Goal: Task Accomplishment & Management: Manage account settings

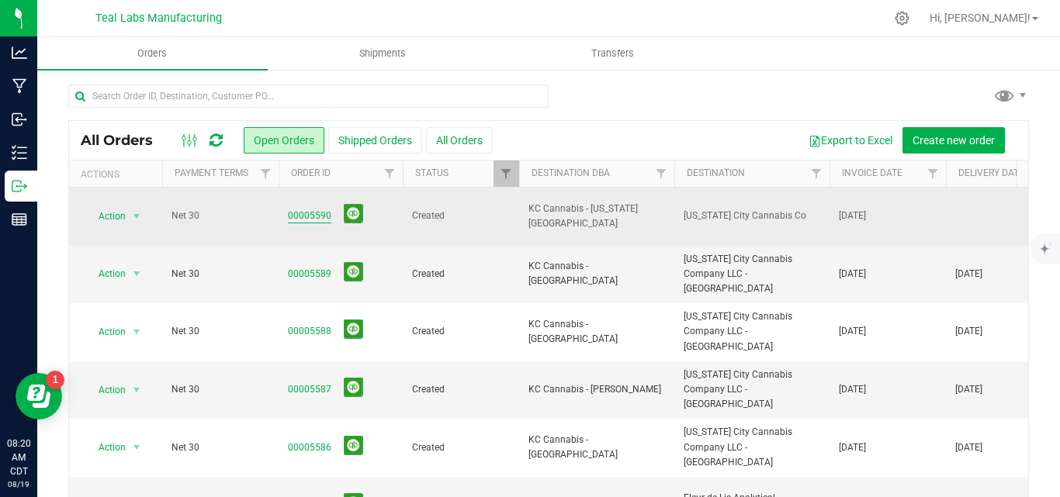
click at [306, 209] on link "00005590" at bounding box center [309, 216] width 43 height 15
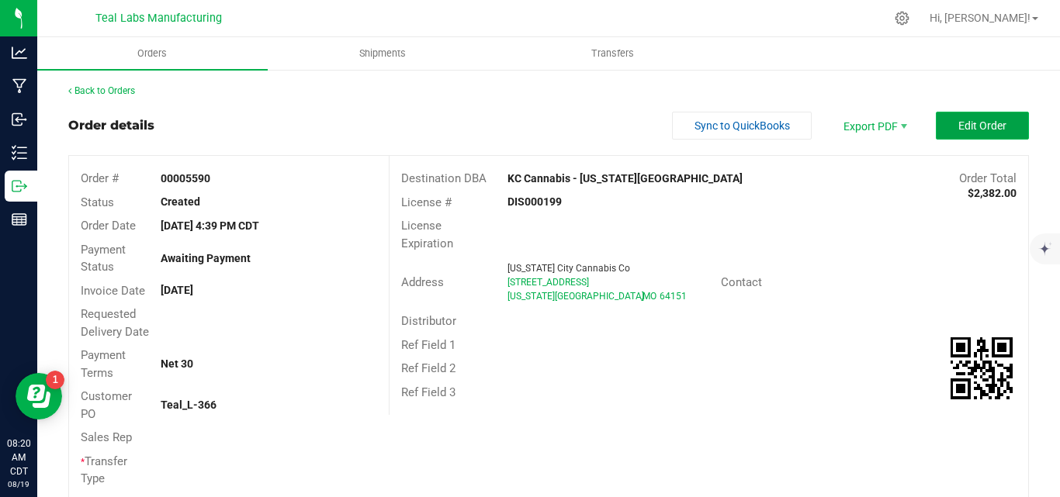
click at [958, 124] on span "Edit Order" at bounding box center [982, 125] width 48 height 12
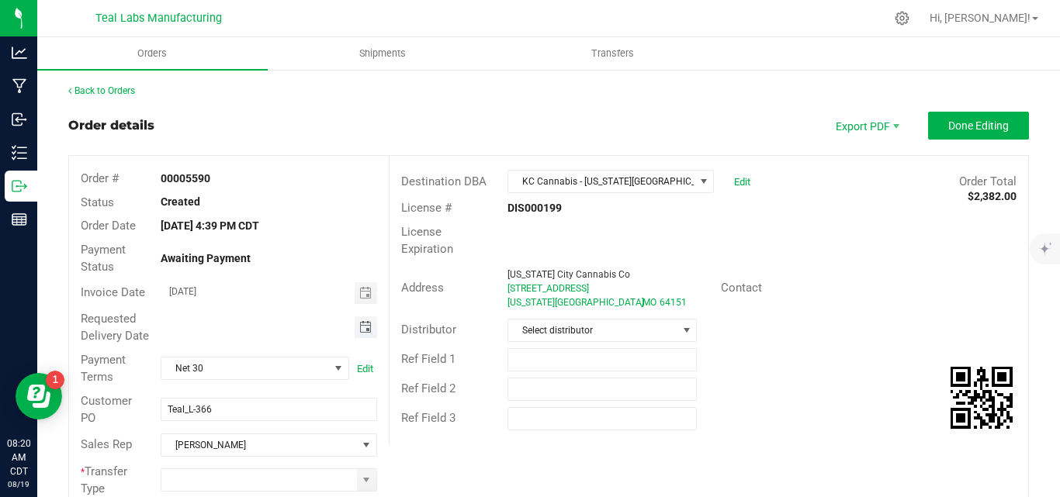
click at [362, 331] on span "Toggle calendar" at bounding box center [365, 327] width 12 height 12
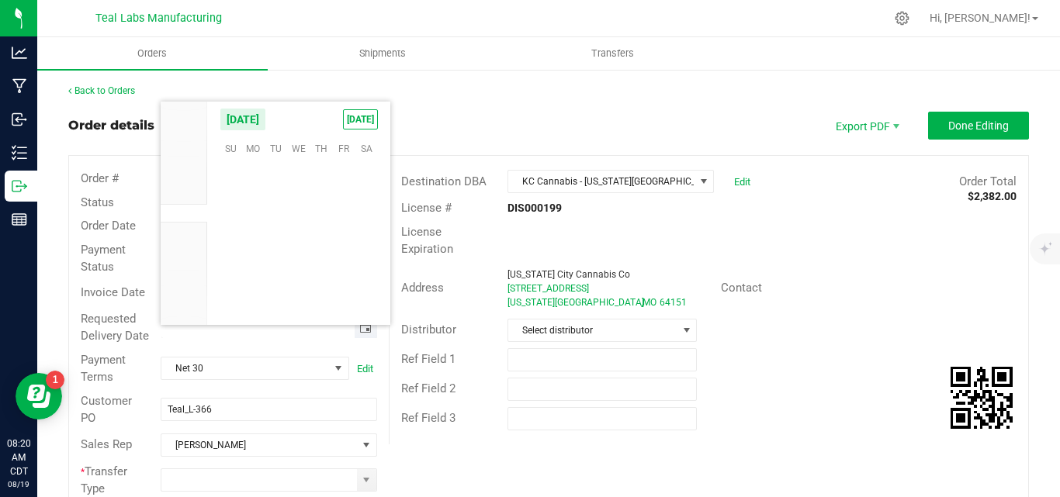
scroll to position [251449, 0]
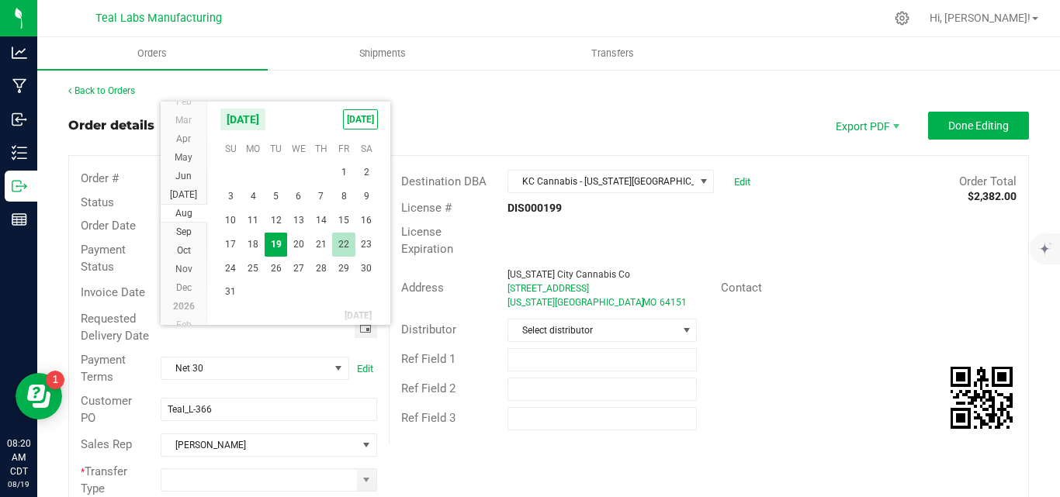
click at [345, 245] on span "22" at bounding box center [343, 245] width 22 height 24
type input "[DATE]"
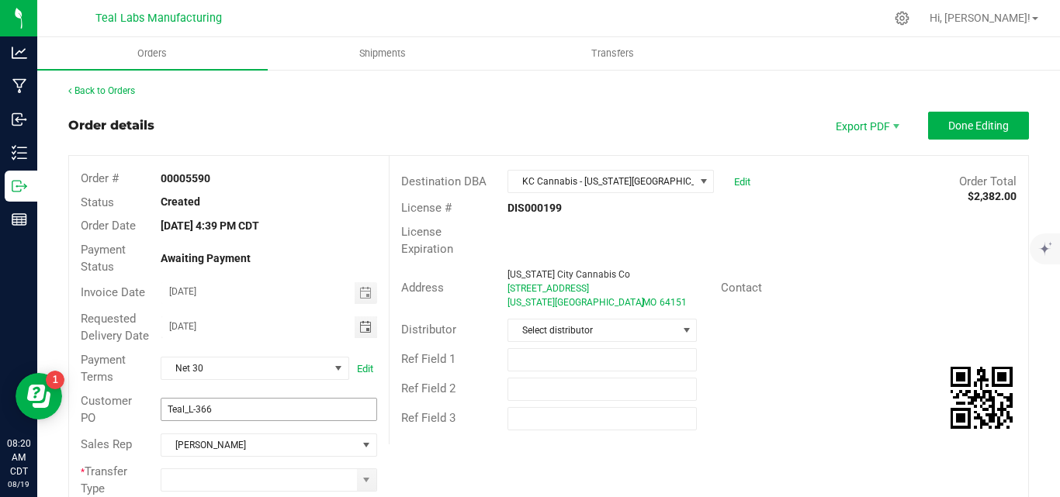
scroll to position [155, 0]
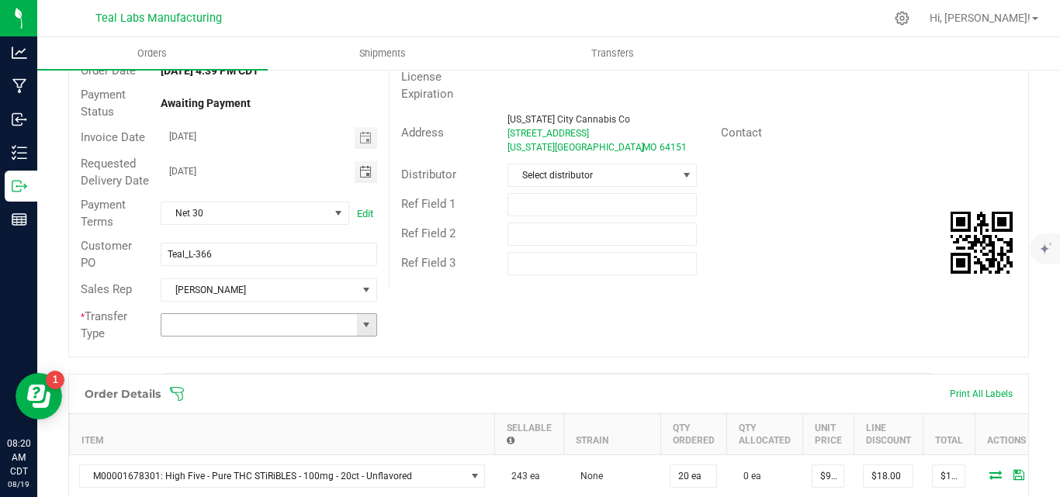
click at [360, 331] on span at bounding box center [366, 325] width 12 height 12
click at [267, 415] on li "Unaffiliated Transfer" at bounding box center [267, 423] width 212 height 26
type input "Unaffiliated Transfer"
click at [809, 334] on div "Order # 00005590 Status Created Order Date [DATE] 4:39 PM CDT Payment Status Aw…" at bounding box center [548, 179] width 959 height 356
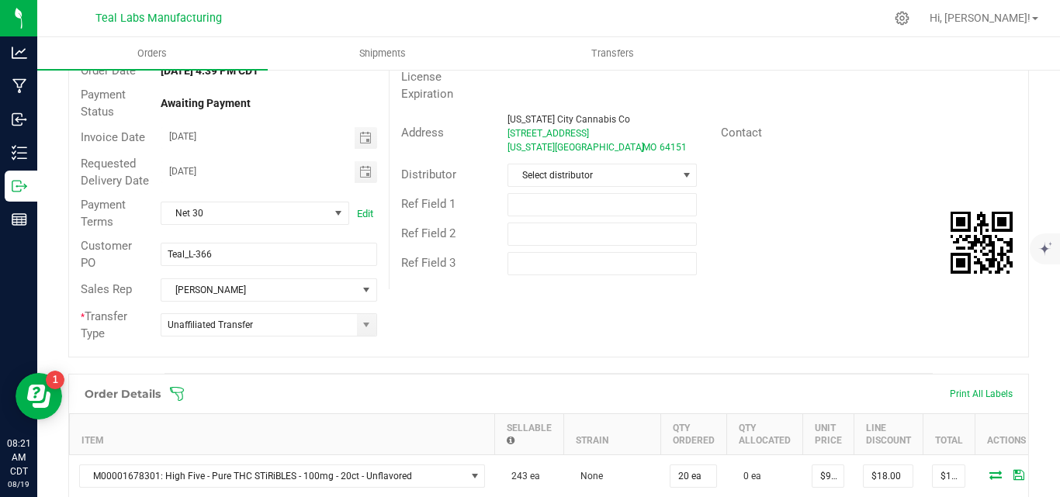
click at [586, 332] on div "Order # 00005590 Status Created Order Date [DATE] 4:39 PM CDT Payment Status Aw…" at bounding box center [548, 179] width 959 height 356
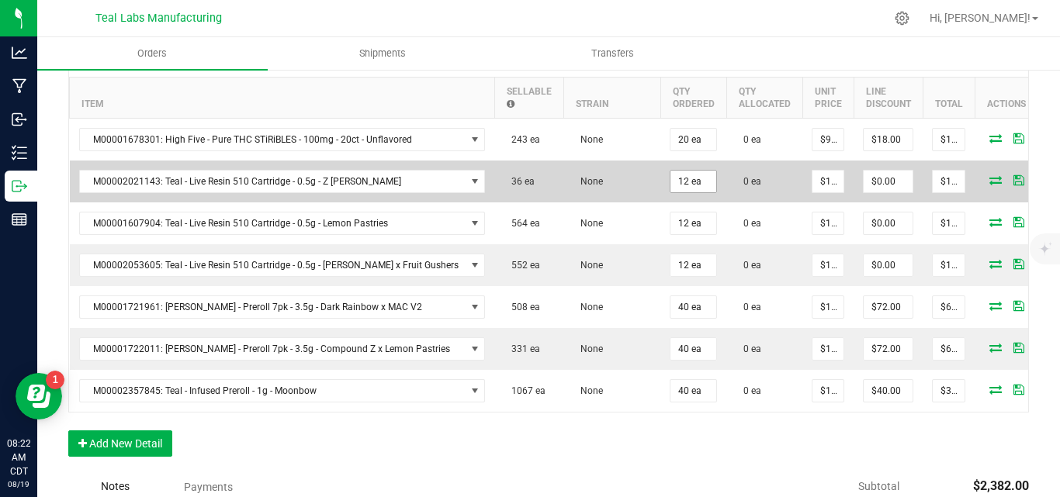
scroll to position [440, 0]
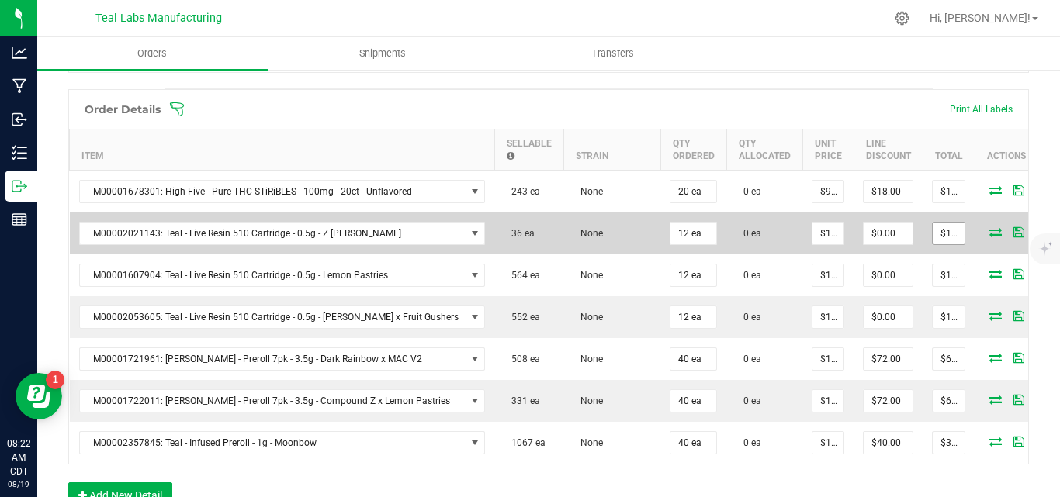
click at [938, 244] on input "$180.00" at bounding box center [949, 234] width 32 height 22
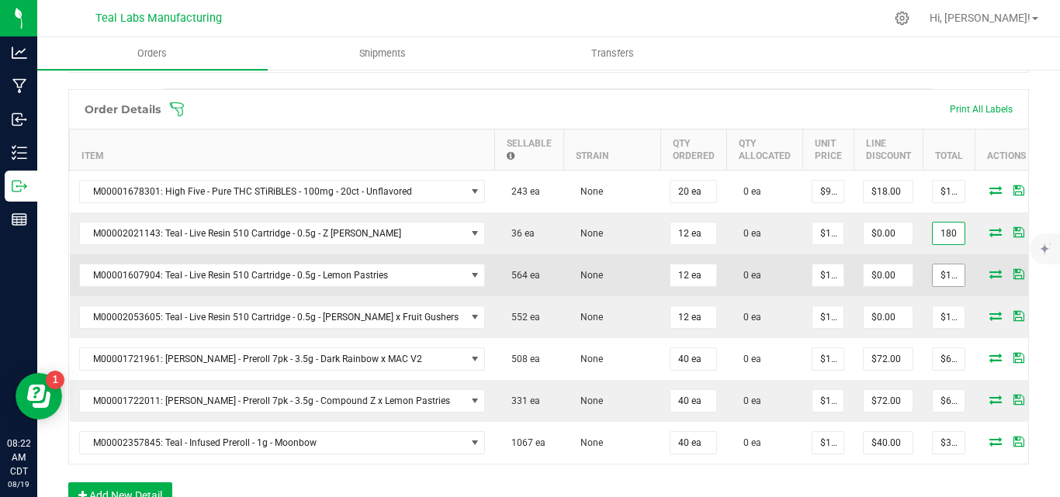
click at [933, 286] on input "$192.00" at bounding box center [949, 276] width 32 height 22
type input "$180.00"
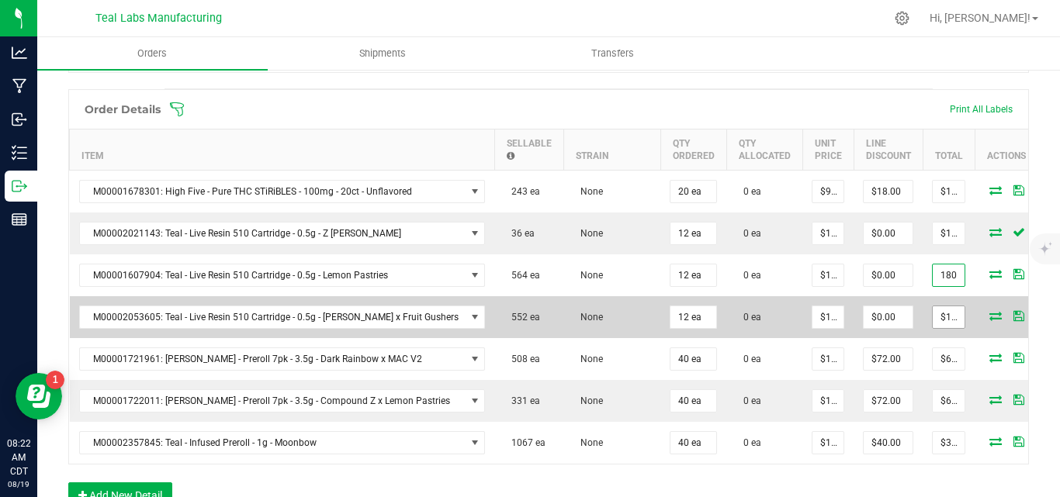
type input "180"
type input "$15.00000"
type input "$180.00"
click at [935, 328] on input "192" at bounding box center [949, 317] width 32 height 22
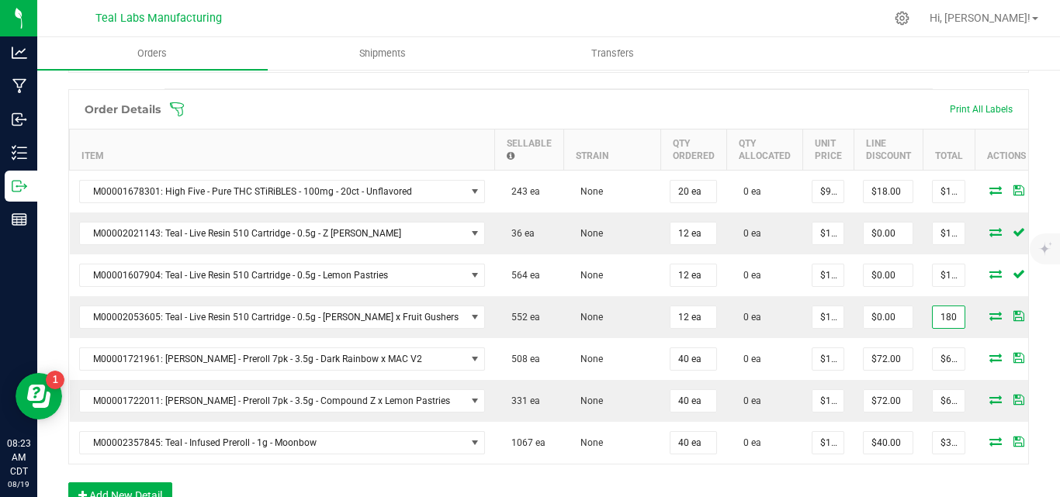
type input "180"
type input "$15.00000"
type input "$180.00"
click at [856, 108] on div "Order Details Print All Labels" at bounding box center [548, 109] width 959 height 39
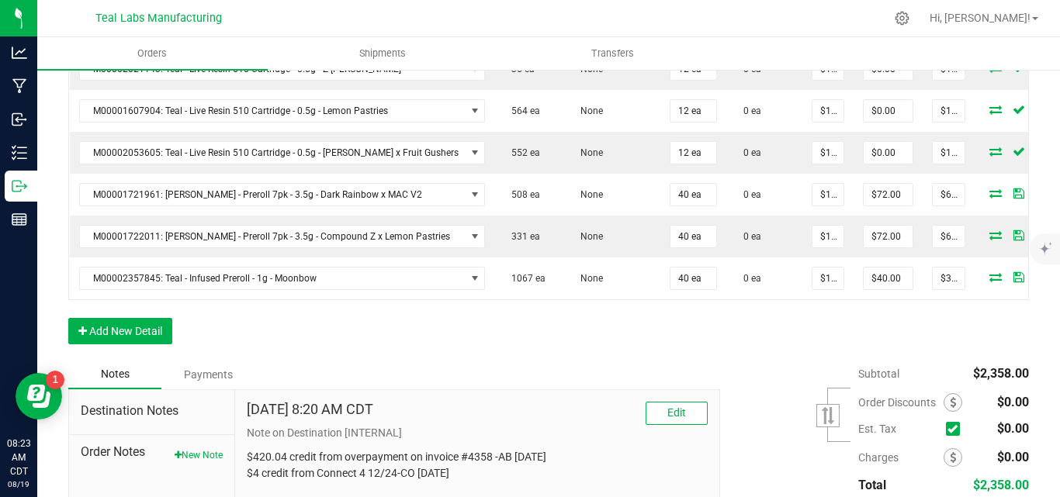
scroll to position [673, 0]
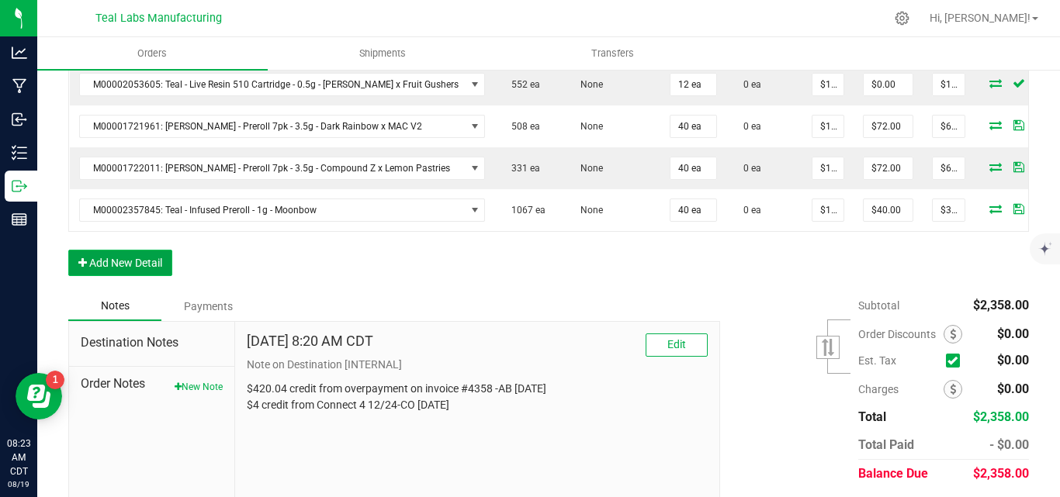
click at [126, 276] on button "Add New Detail" at bounding box center [120, 263] width 104 height 26
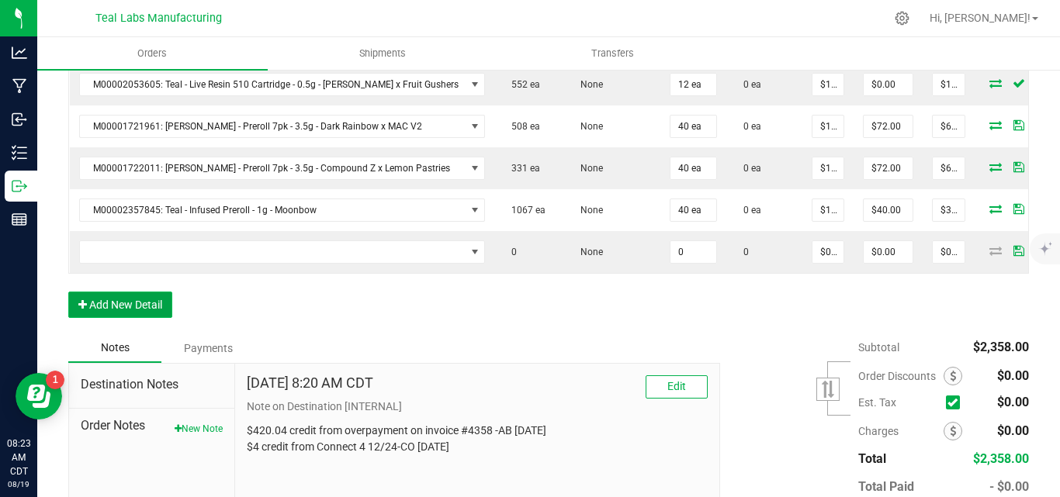
click at [130, 318] on button "Add New Detail" at bounding box center [120, 305] width 104 height 26
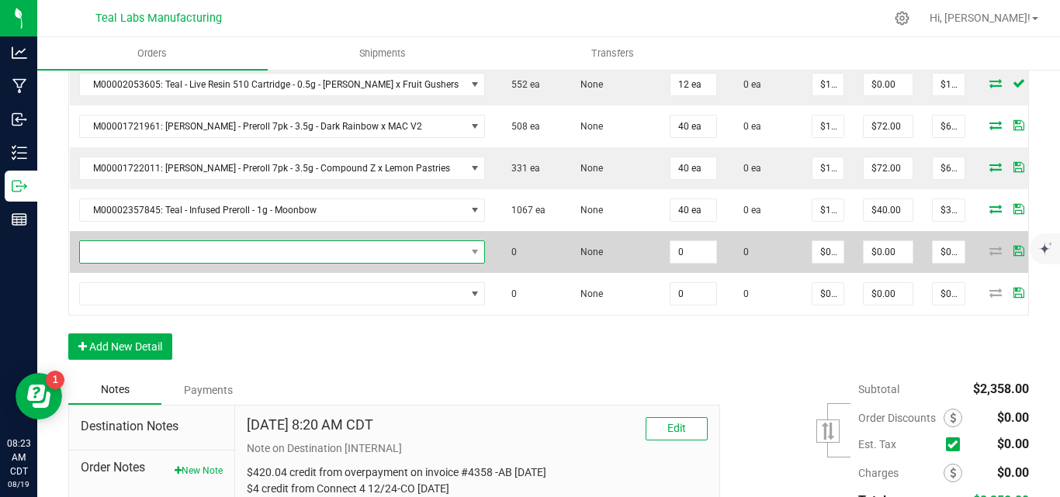
click at [126, 263] on span "NO DATA FOUND" at bounding box center [273, 252] width 386 height 22
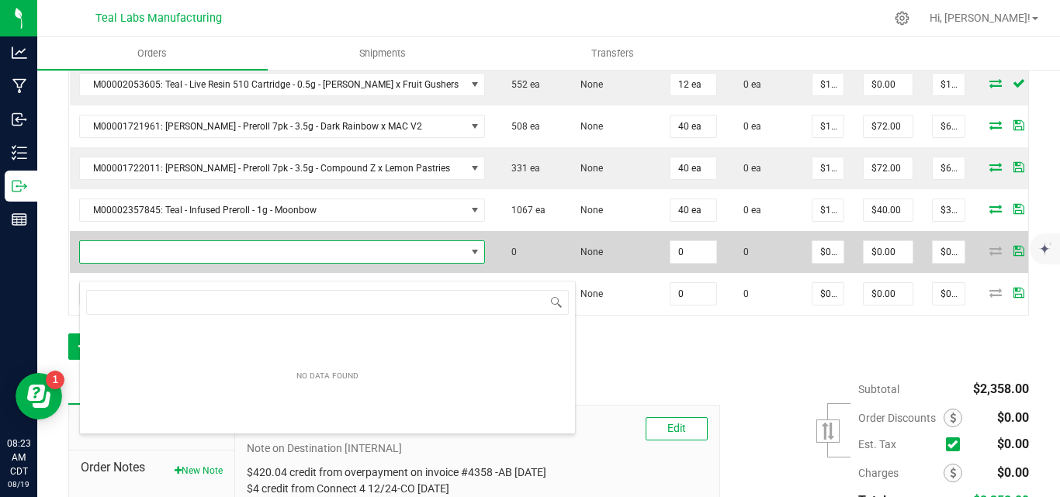
scroll to position [23, 387]
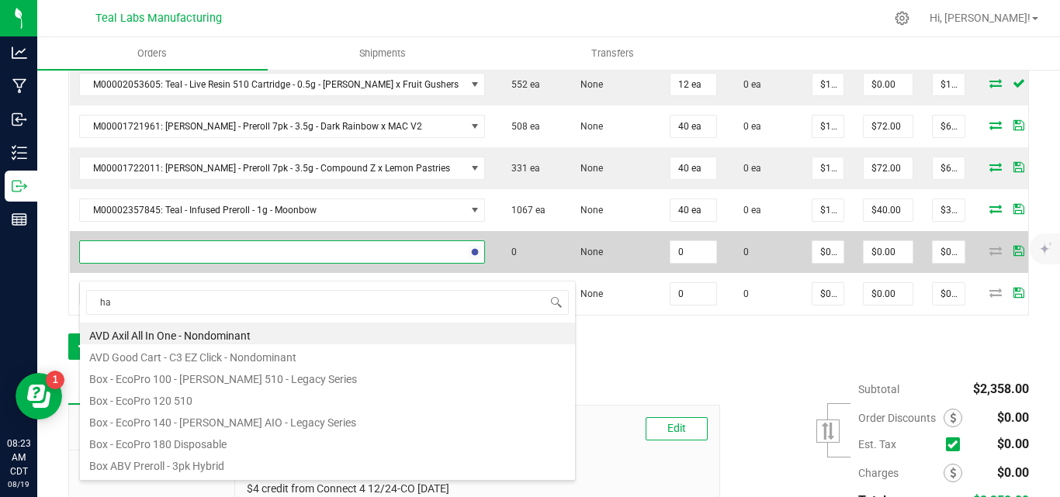
type input "haw"
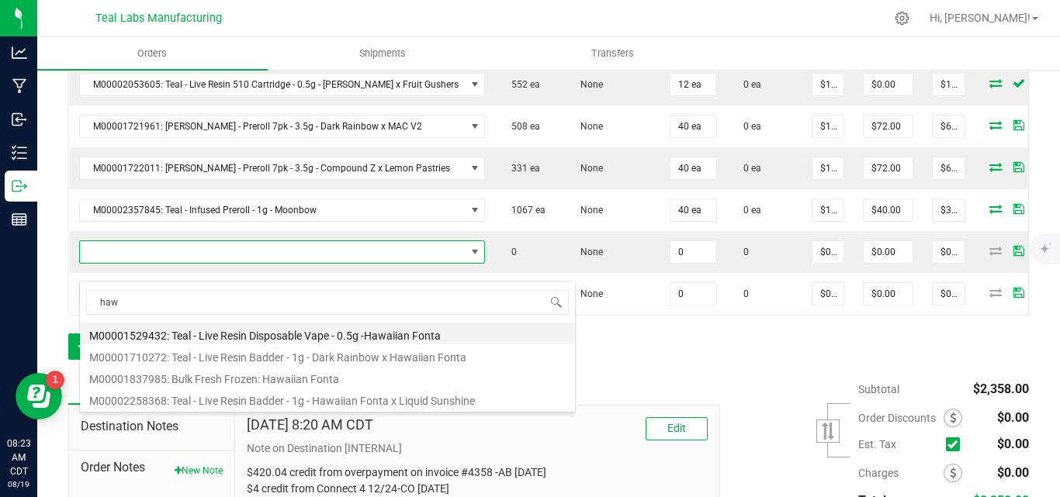
click at [343, 334] on li "M00001529432: Teal - Live Resin Disposable Vape - 0.5g -Hawaiian Fonta" at bounding box center [327, 334] width 495 height 22
type input "0 ea"
type input "$20.00000"
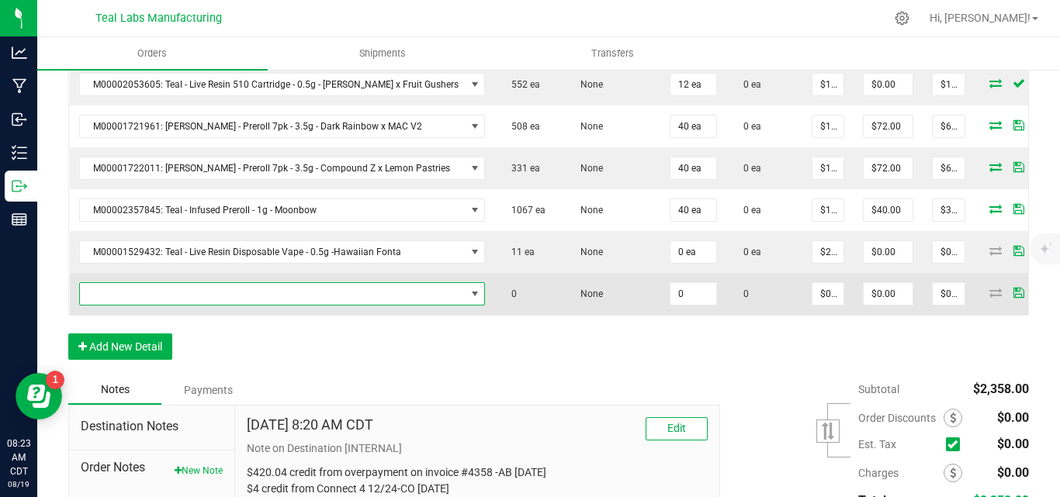
click at [167, 305] on span "NO DATA FOUND" at bounding box center [273, 294] width 386 height 22
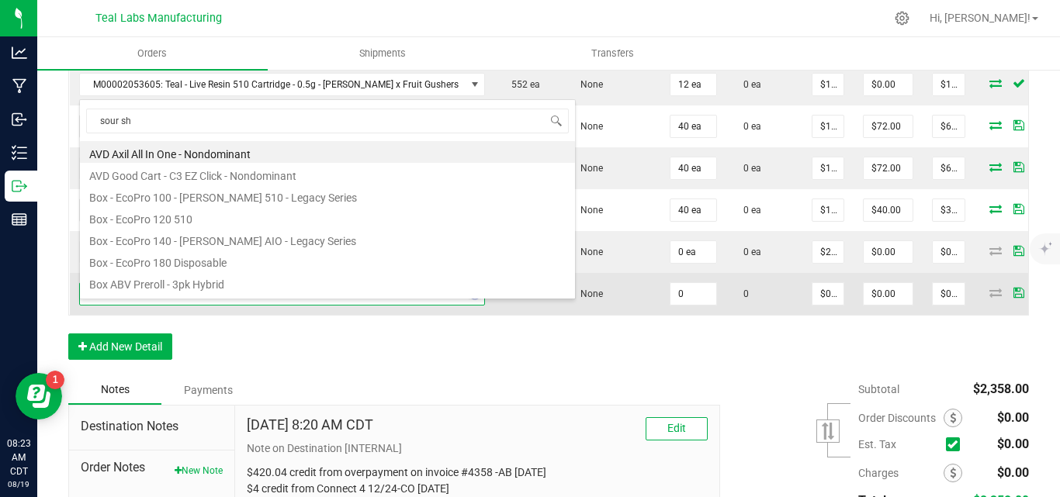
type input "sour she"
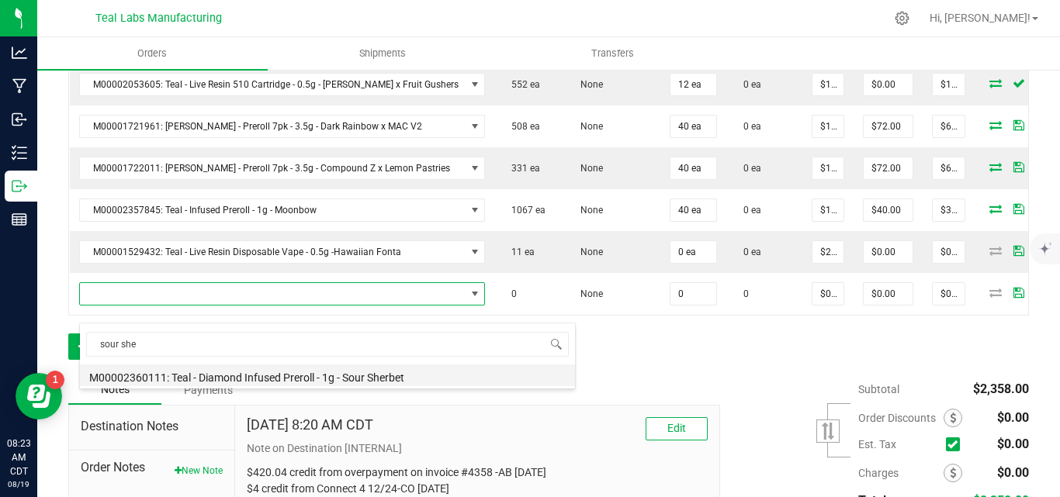
click at [343, 375] on li "M00002360111: Teal - Diamond Infused Preroll - 1g - Sour Sherbet" at bounding box center [327, 376] width 495 height 22
type input "0 ea"
type input "$10.00000"
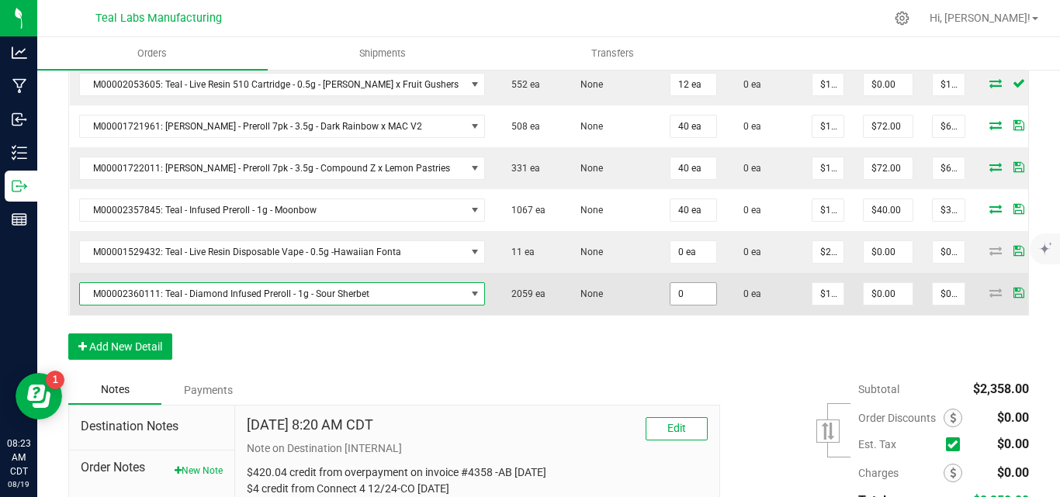
click at [674, 305] on input "0" at bounding box center [693, 294] width 46 height 22
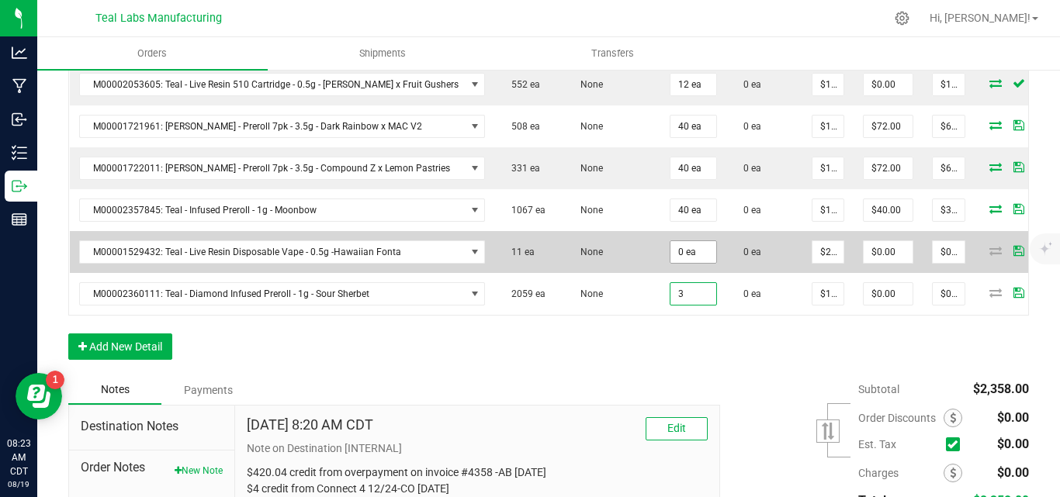
type input "3"
type input "0"
type input "3 ea"
type input "$30.00"
click at [670, 263] on input "0" at bounding box center [693, 252] width 46 height 22
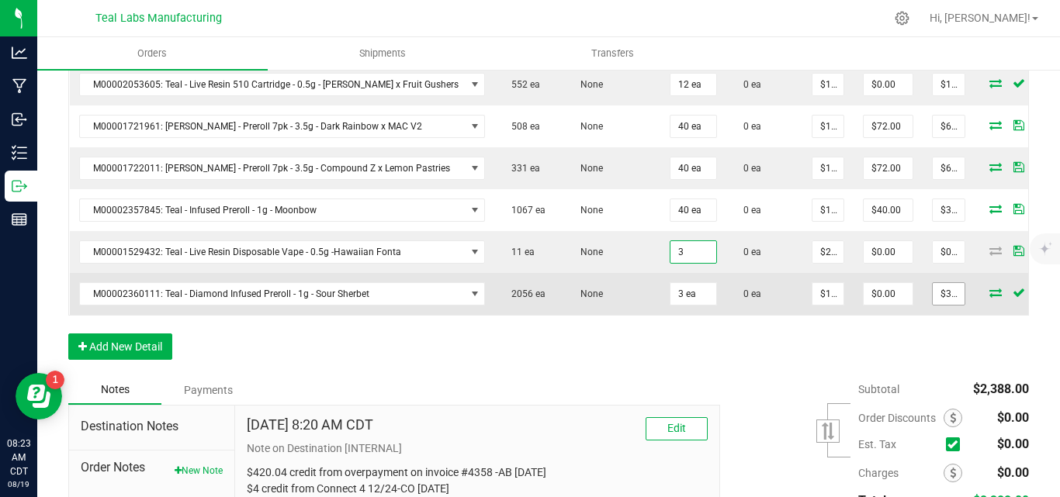
type input "3 ea"
type input "$60.00"
click at [933, 305] on input "30" at bounding box center [949, 294] width 32 height 22
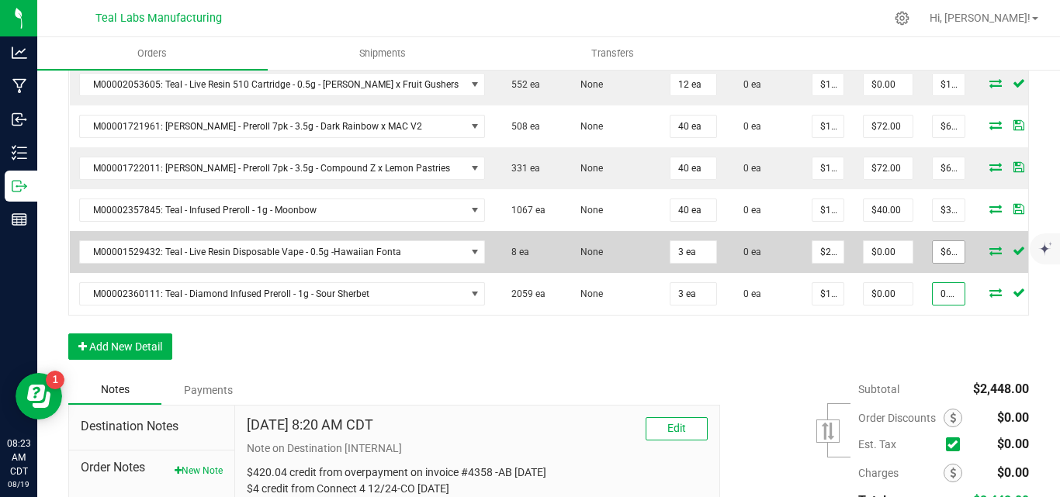
type input "0.03"
type input "$0.01000"
type input "$0.03"
click at [933, 263] on input "60" at bounding box center [949, 252] width 32 height 22
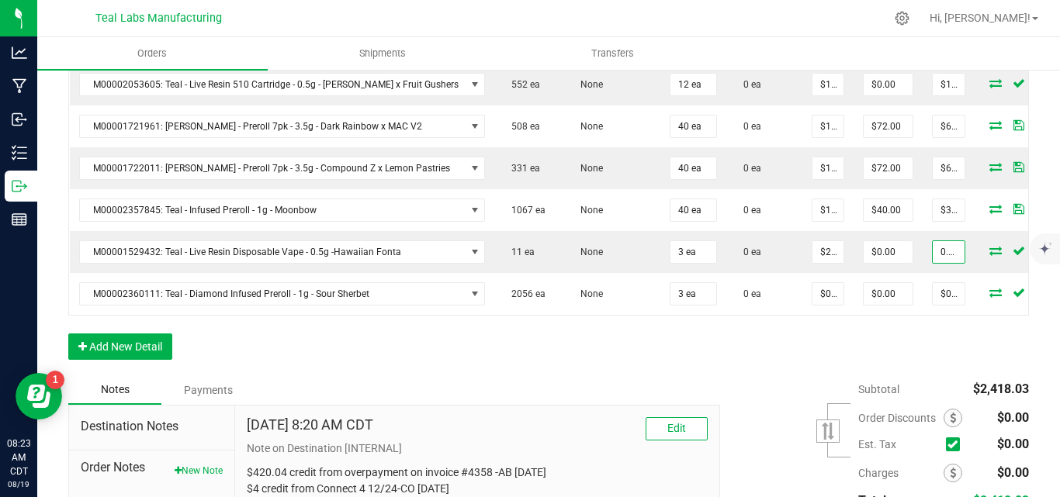
type input "0.03"
type input "$0.01000"
type input "$0.03"
click at [760, 376] on div "Order Details Print All Labels Item Sellable Strain Qty Ordered Qty Allocated U…" at bounding box center [548, 115] width 960 height 519
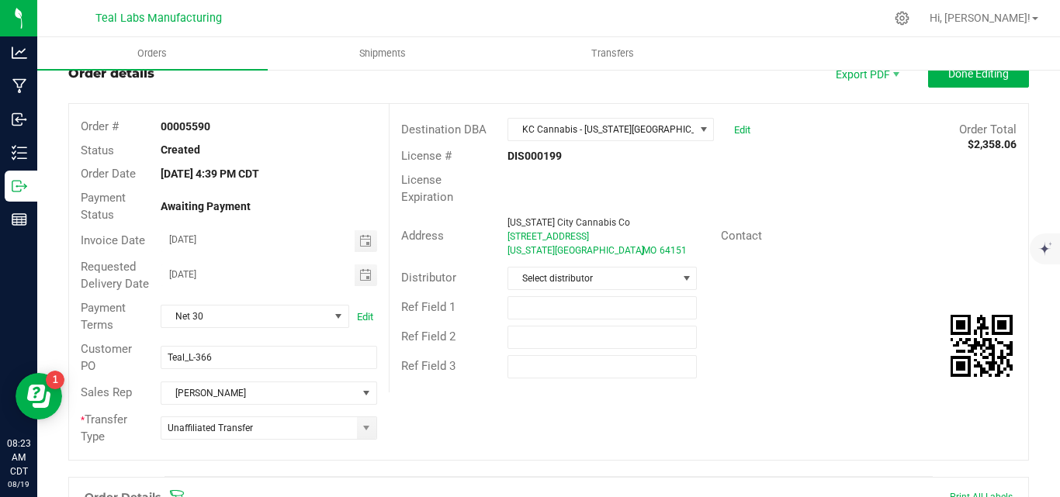
scroll to position [0, 0]
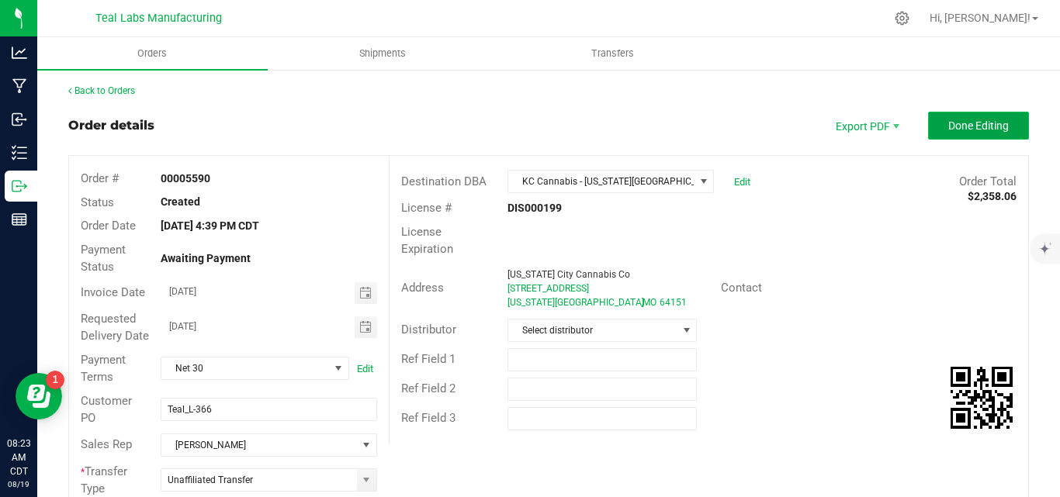
click at [932, 123] on button "Done Editing" at bounding box center [978, 126] width 101 height 28
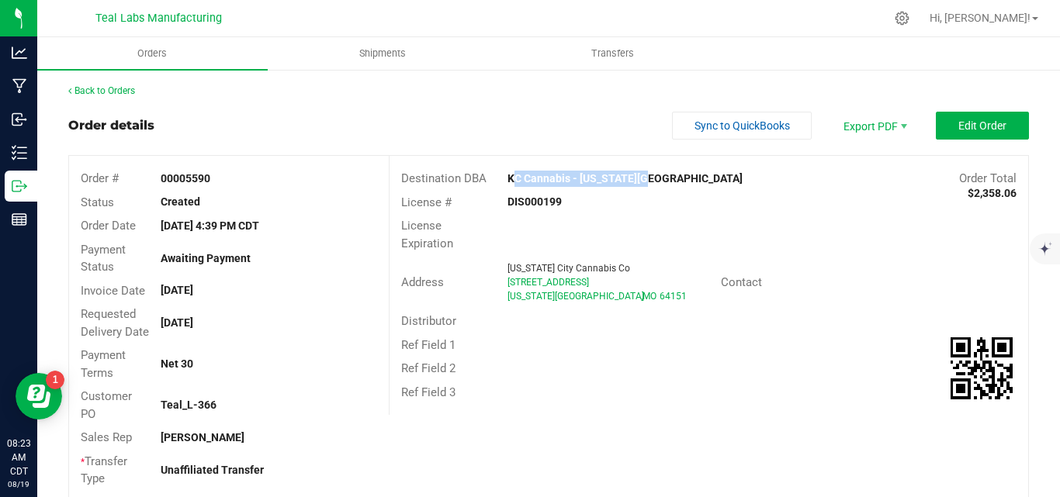
drag, startPoint x: 646, startPoint y: 182, endPoint x: 501, endPoint y: 178, distance: 144.4
click at [501, 178] on div "KC Cannabis - [US_STATE][GEOGRAPHIC_DATA]" at bounding box center [629, 179] width 266 height 16
copy strong "KC Cannabis - [US_STATE][GEOGRAPHIC_DATA]"
click at [748, 128] on span "Sync to QuickBooks" at bounding box center [741, 125] width 95 height 12
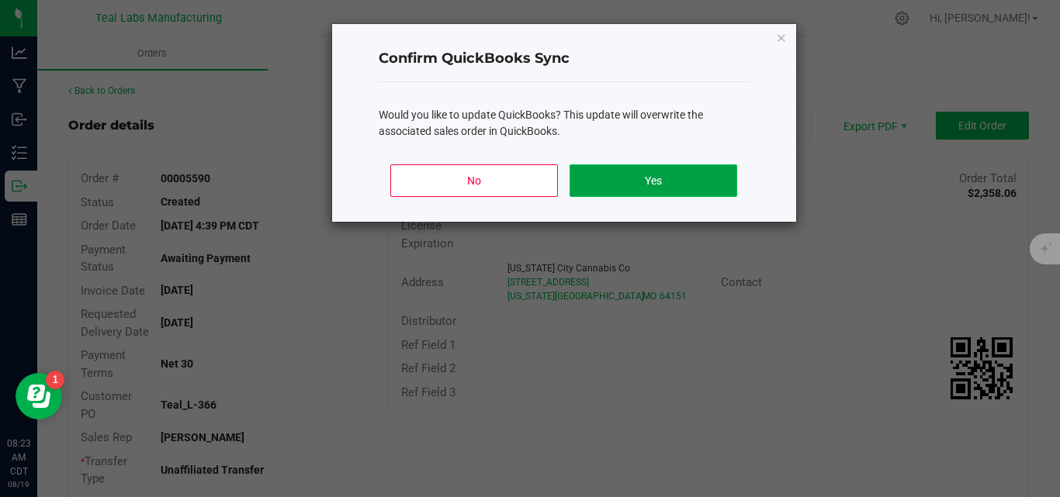
click at [693, 183] on button "Yes" at bounding box center [652, 180] width 167 height 33
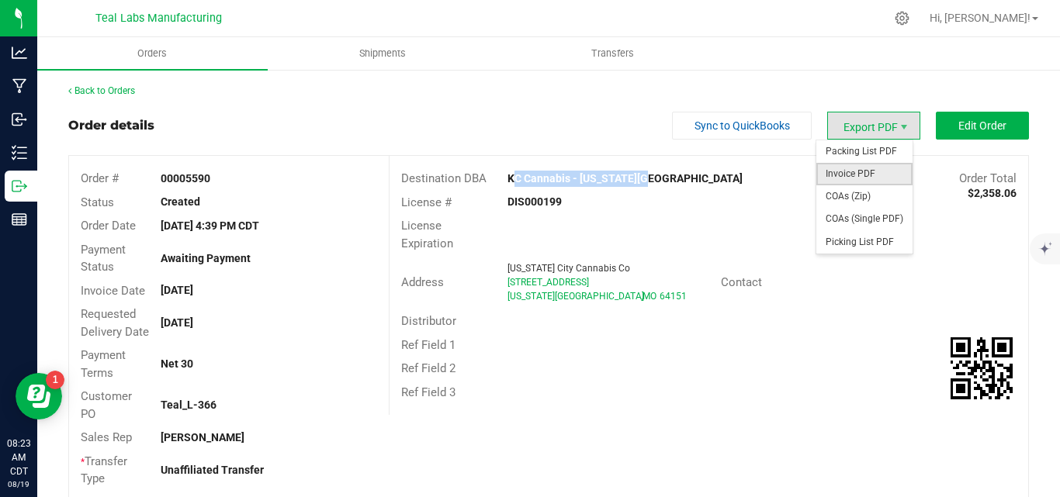
click at [855, 172] on span "Invoice PDF" at bounding box center [864, 174] width 96 height 22
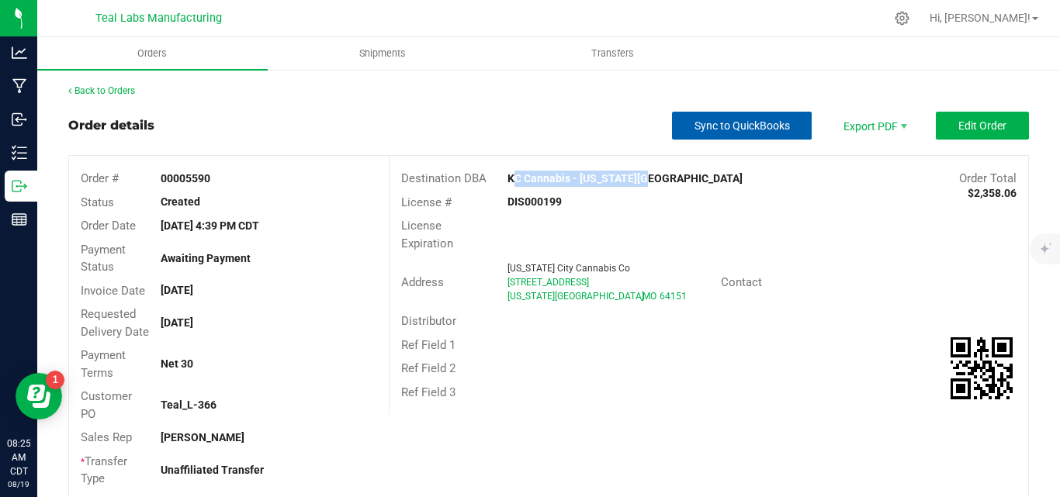
click at [694, 120] on span "Sync to QuickBooks" at bounding box center [741, 125] width 95 height 12
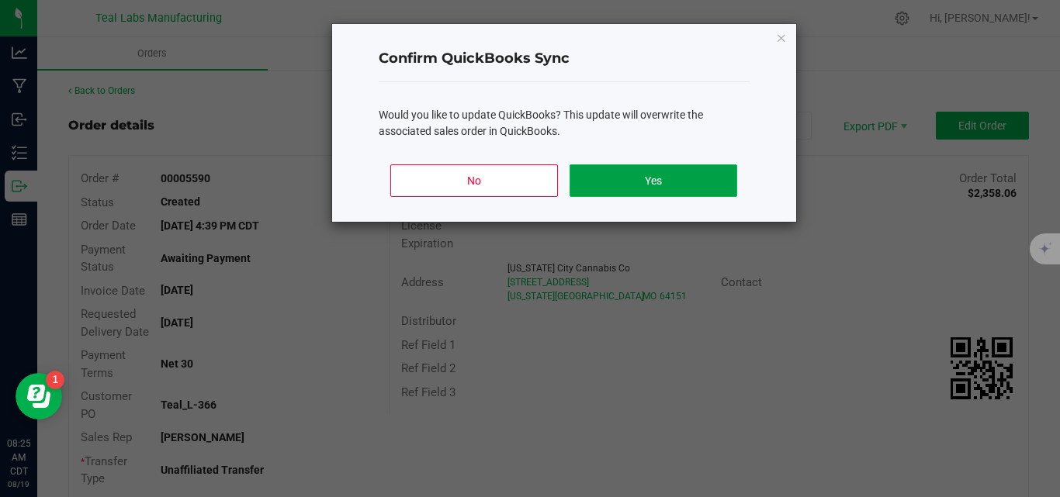
click at [619, 177] on button "Yes" at bounding box center [652, 180] width 167 height 33
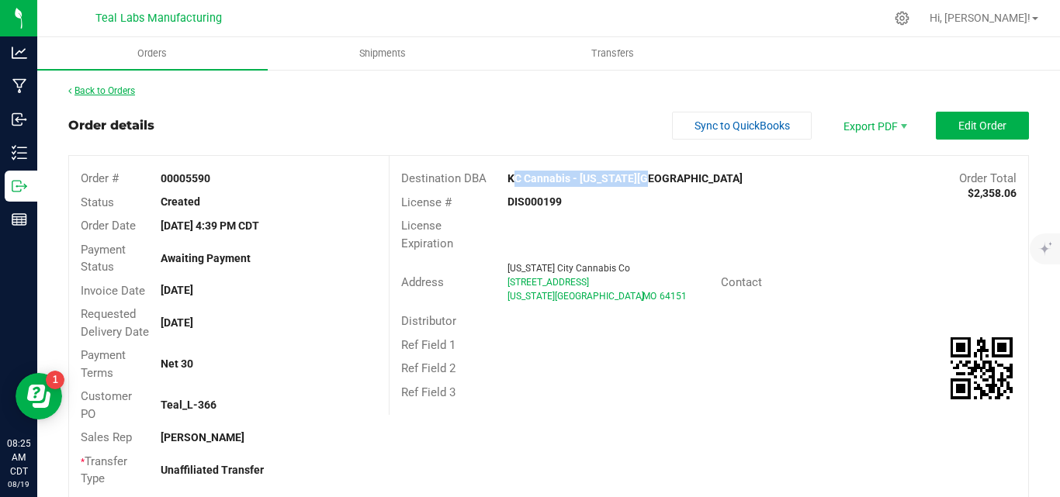
click at [112, 85] on link "Back to Orders" at bounding box center [101, 90] width 67 height 11
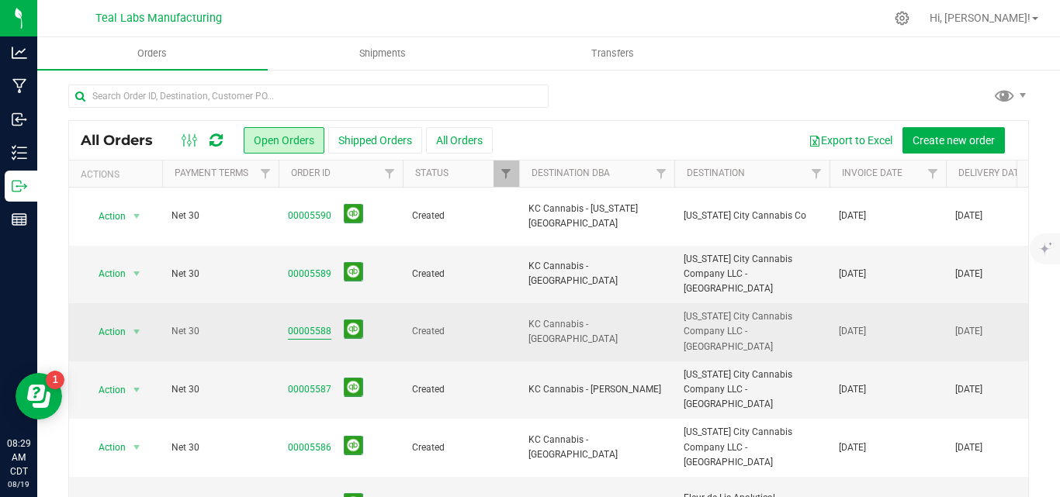
click at [303, 324] on link "00005588" at bounding box center [309, 331] width 43 height 15
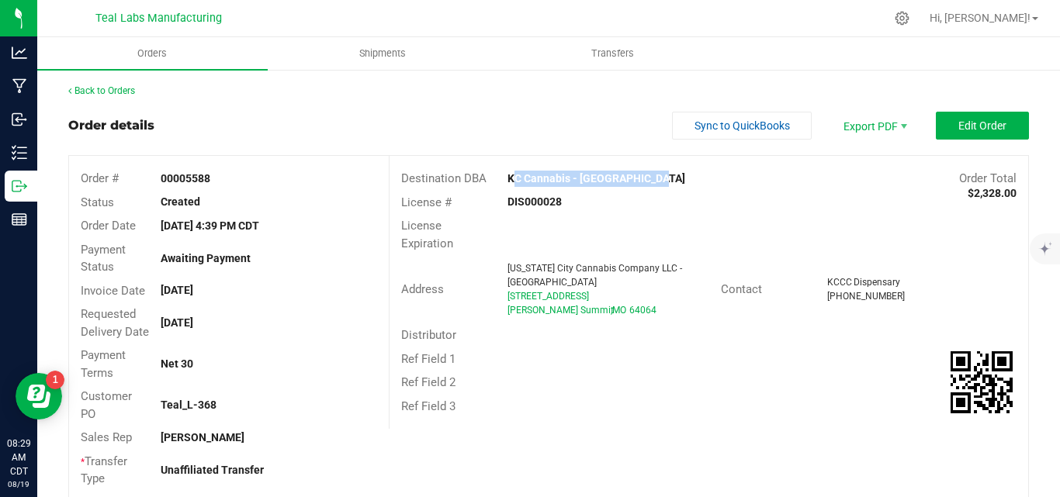
drag, startPoint x: 536, startPoint y: 178, endPoint x: 503, endPoint y: 177, distance: 33.4
click at [503, 177] on div "KC Cannabis - [GEOGRAPHIC_DATA]" at bounding box center [629, 179] width 266 height 16
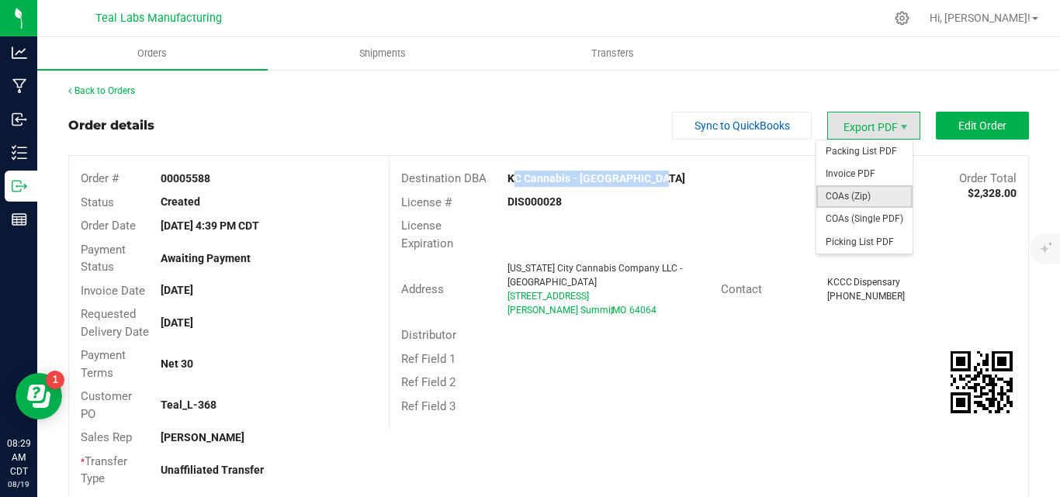
click at [868, 185] on span "COAs (Zip)" at bounding box center [864, 196] width 96 height 22
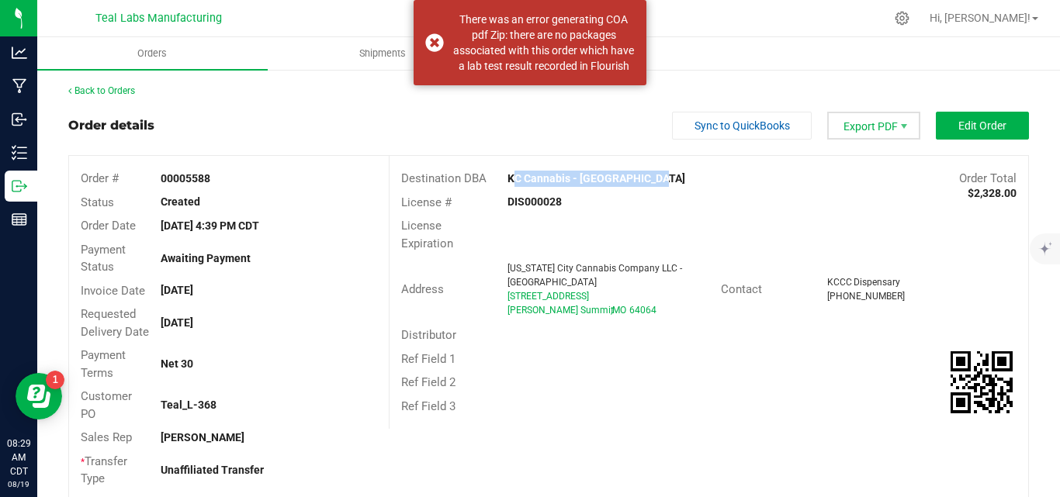
click at [850, 122] on span "Export PDF" at bounding box center [873, 126] width 93 height 28
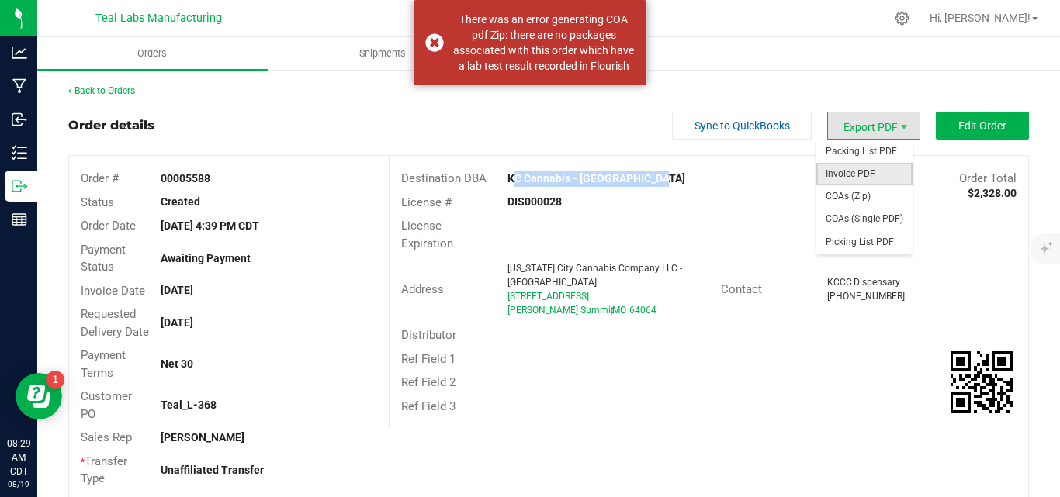
click at [860, 170] on span "Invoice PDF" at bounding box center [864, 174] width 96 height 22
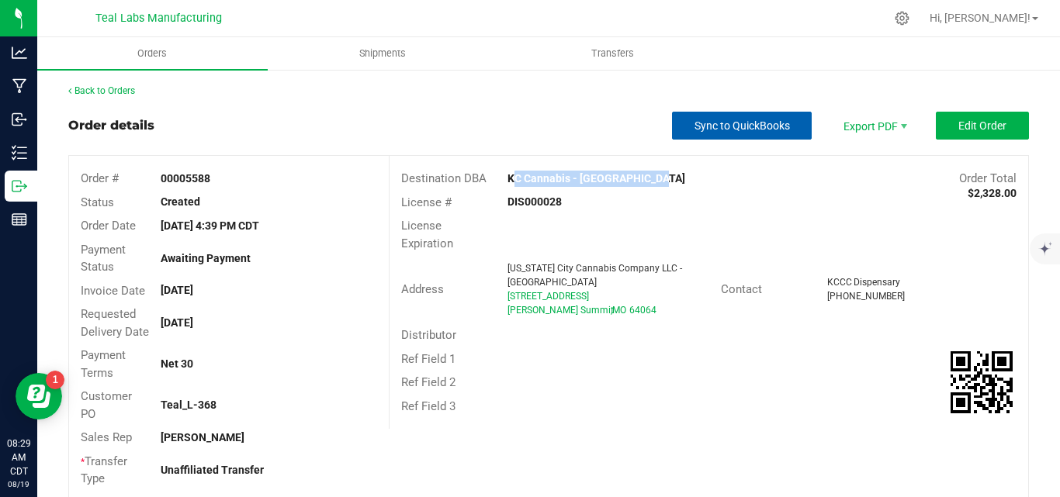
click at [676, 124] on button "Sync to QuickBooks" at bounding box center [742, 126] width 140 height 28
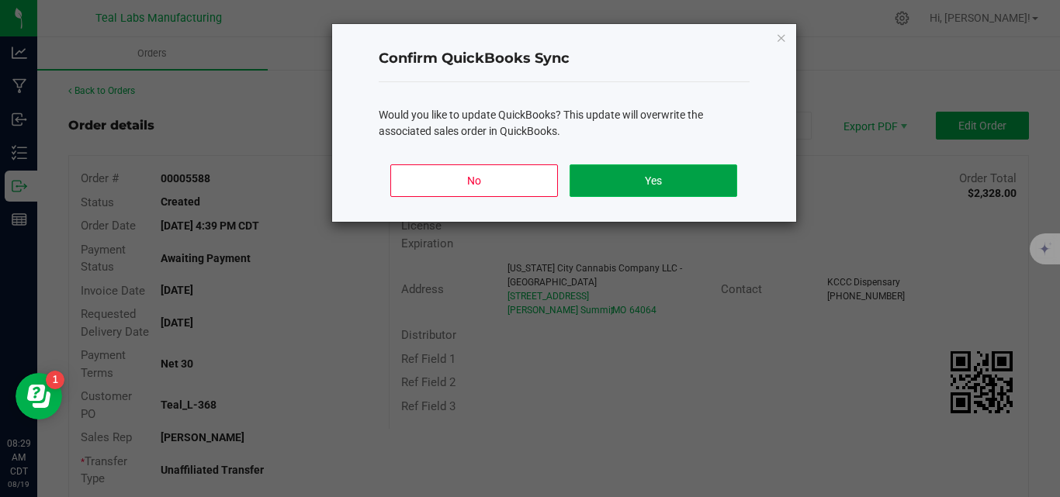
click at [686, 182] on button "Yes" at bounding box center [652, 180] width 167 height 33
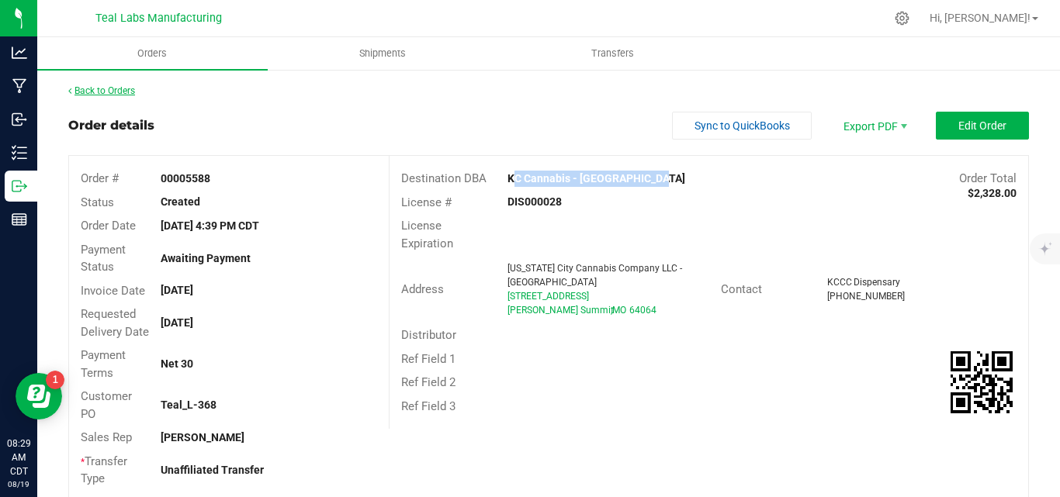
click at [127, 92] on link "Back to Orders" at bounding box center [101, 90] width 67 height 11
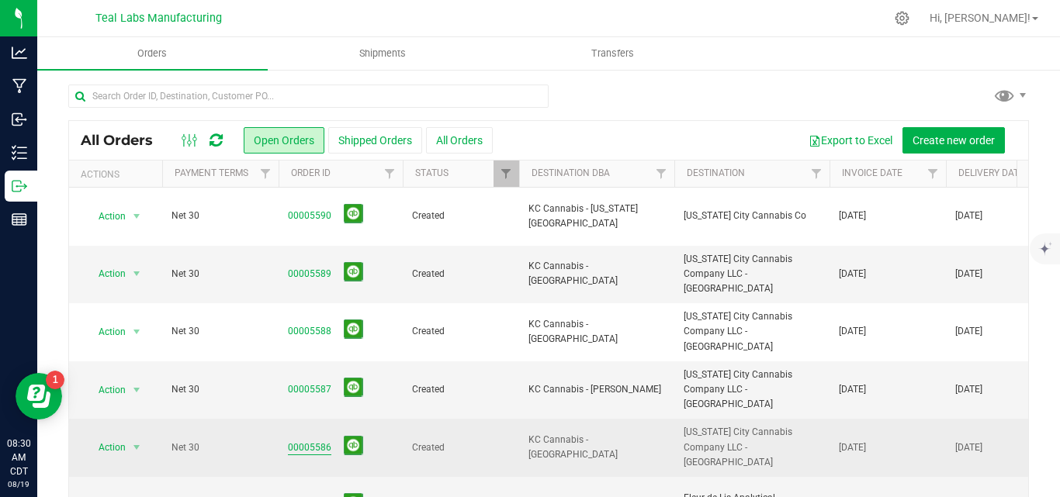
click at [313, 441] on link "00005586" at bounding box center [309, 448] width 43 height 15
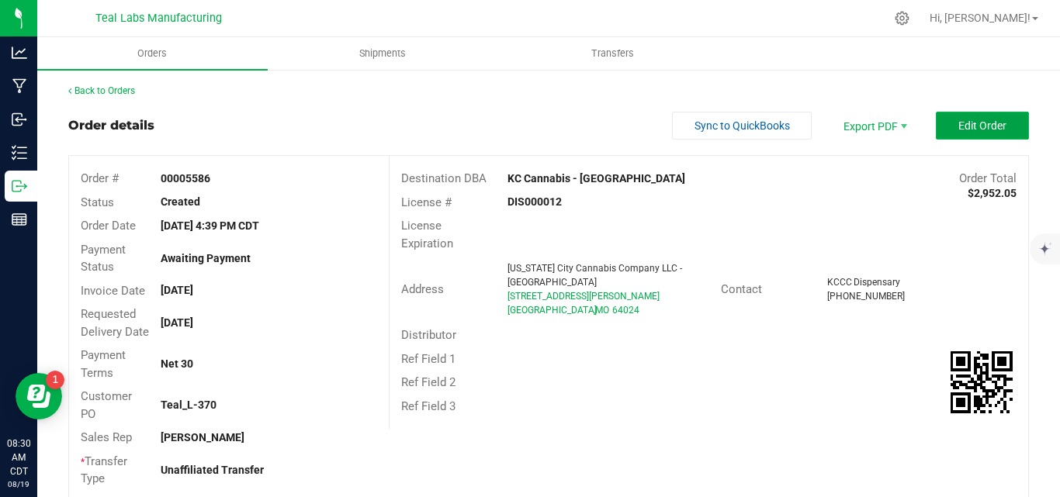
click at [960, 116] on button "Edit Order" at bounding box center [982, 126] width 93 height 28
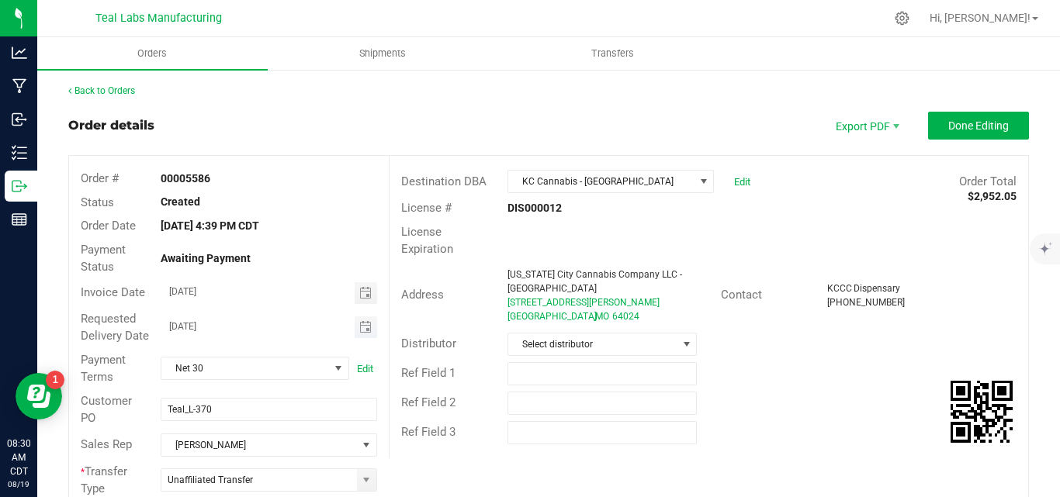
click at [355, 328] on span "Toggle calendar" at bounding box center [366, 328] width 22 height 22
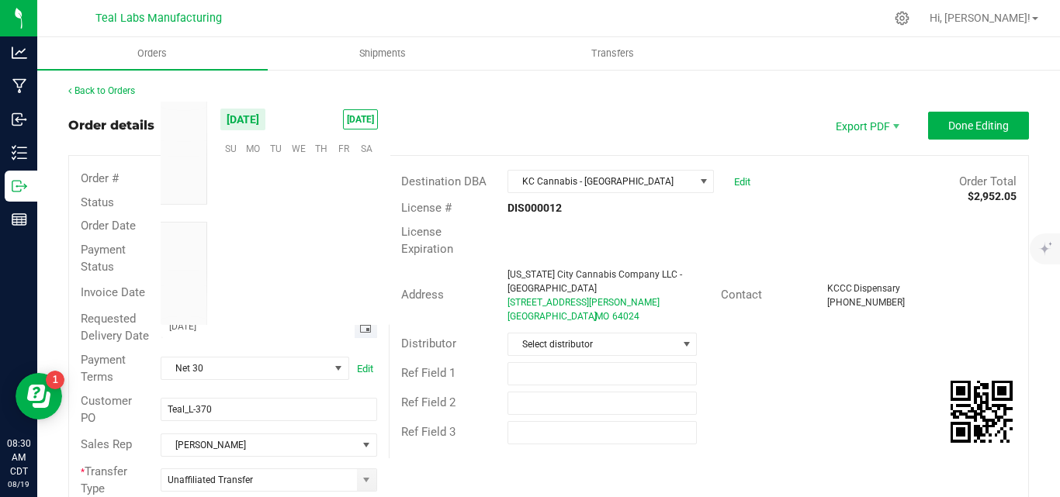
scroll to position [251449, 0]
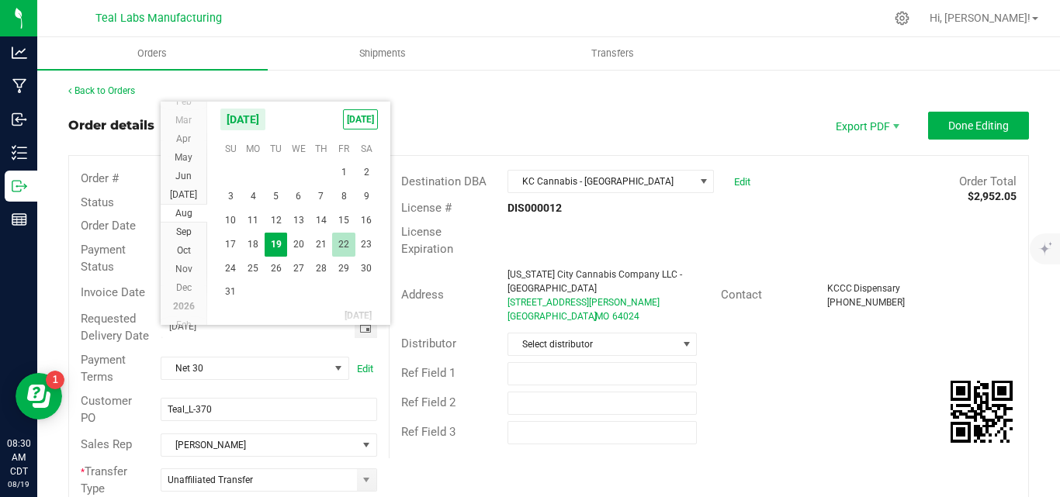
click at [338, 248] on span "22" at bounding box center [343, 245] width 22 height 24
type input "[DATE]"
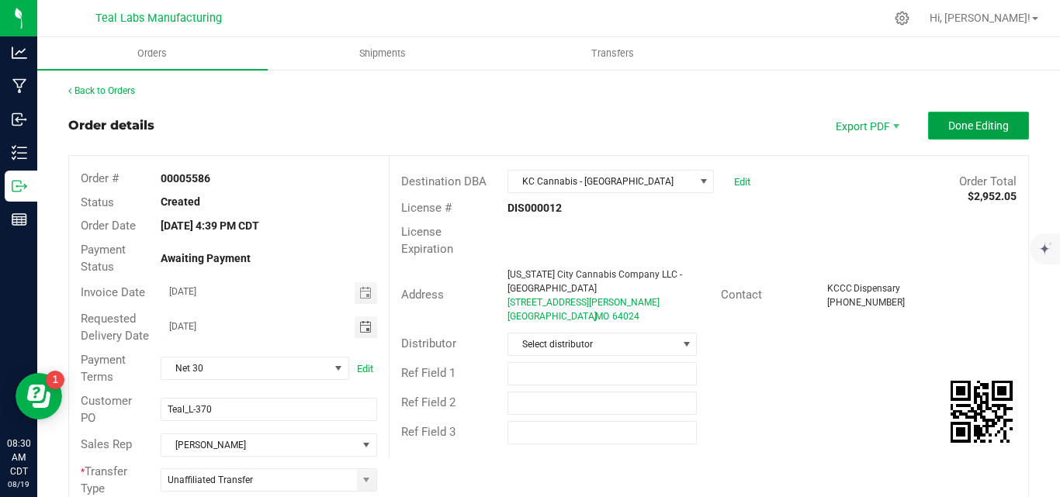
click at [972, 126] on span "Done Editing" at bounding box center [978, 125] width 61 height 12
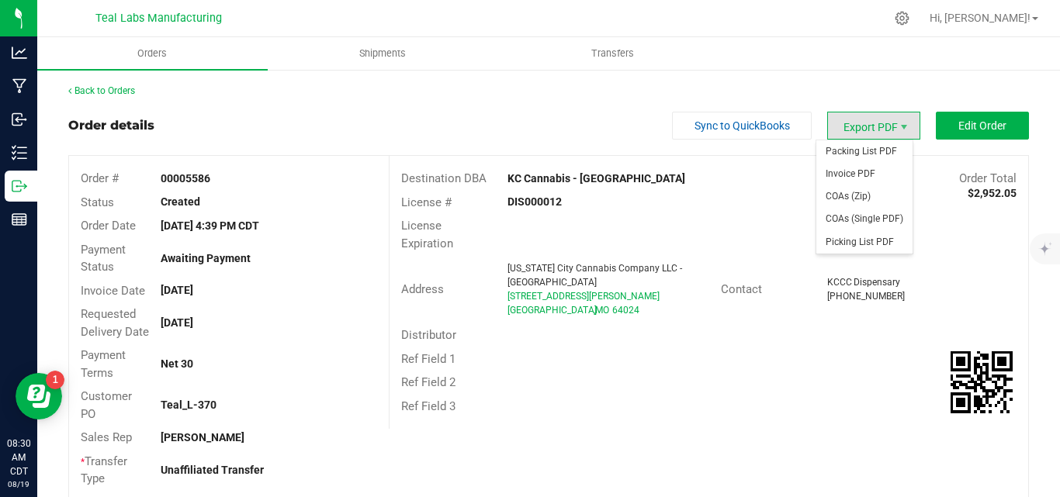
click at [873, 123] on span "Export PDF" at bounding box center [873, 126] width 93 height 28
click at [832, 129] on span "Export PDF" at bounding box center [873, 126] width 93 height 28
click at [838, 166] on span "Invoice PDF" at bounding box center [864, 174] width 96 height 22
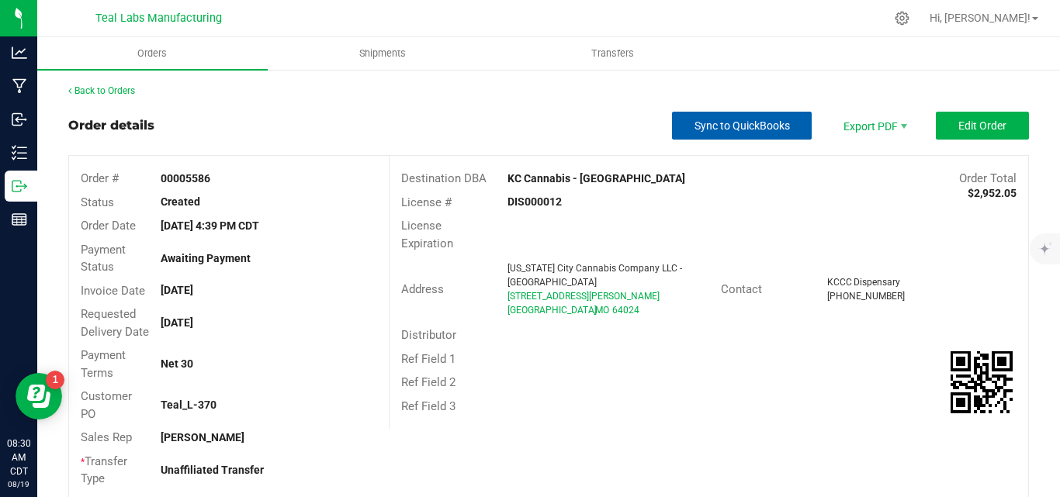
click at [715, 126] on span "Sync to QuickBooks" at bounding box center [741, 125] width 95 height 12
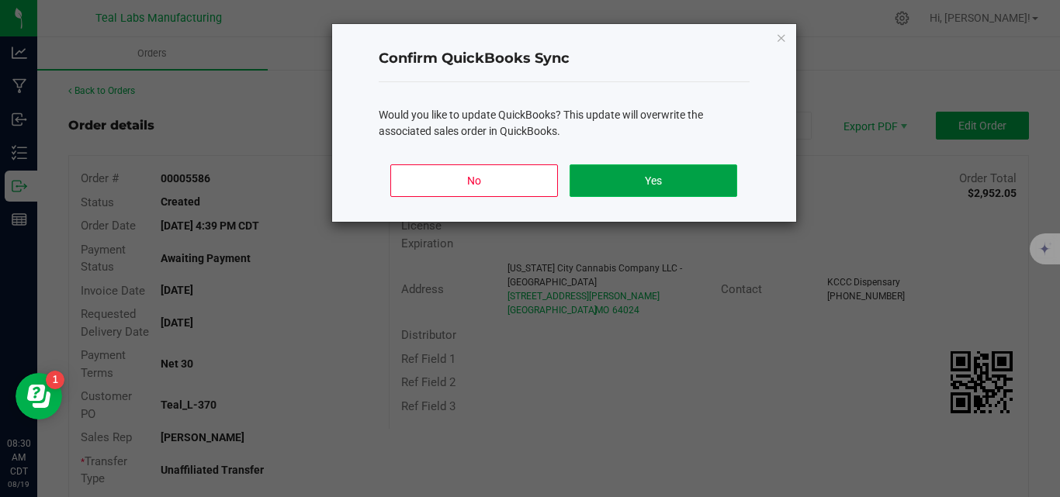
click at [689, 168] on button "Yes" at bounding box center [652, 180] width 167 height 33
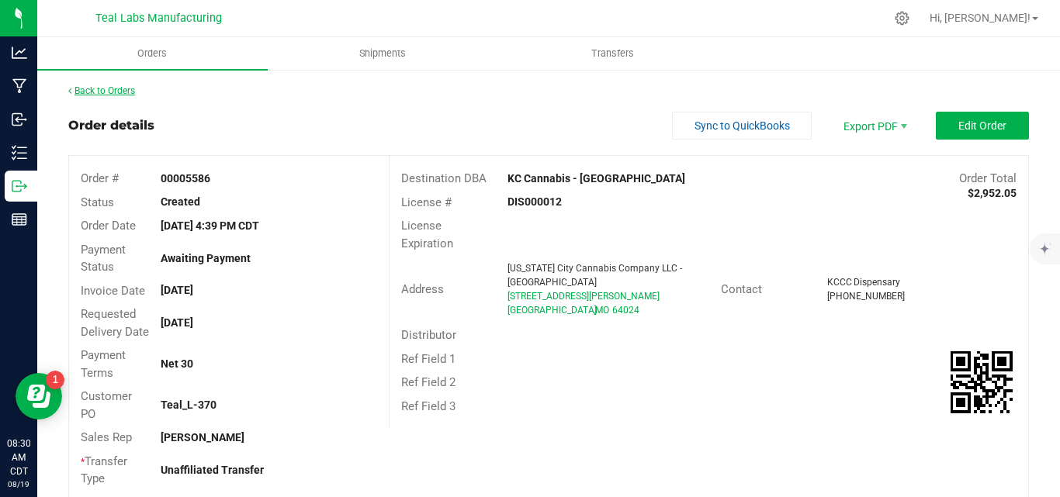
click at [130, 90] on link "Back to Orders" at bounding box center [101, 90] width 67 height 11
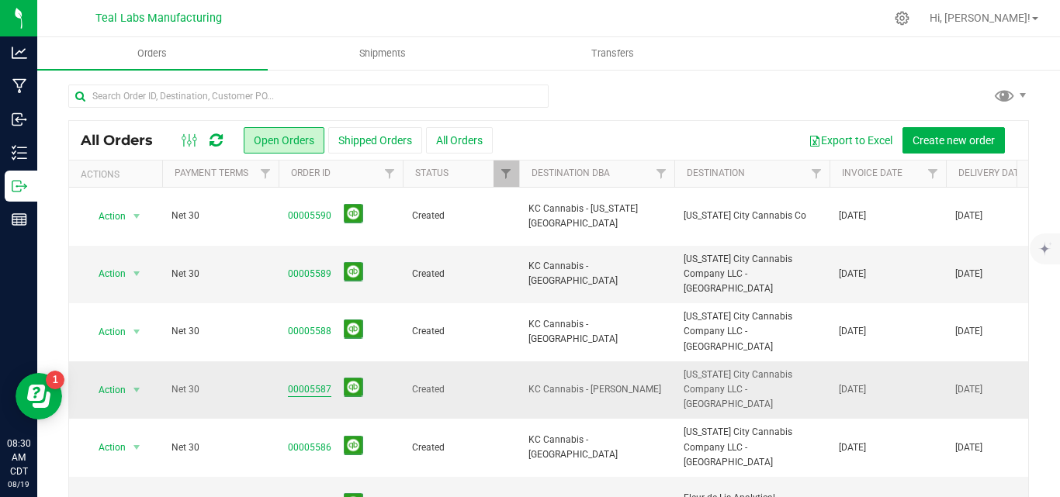
click at [314, 382] on link "00005587" at bounding box center [309, 389] width 43 height 15
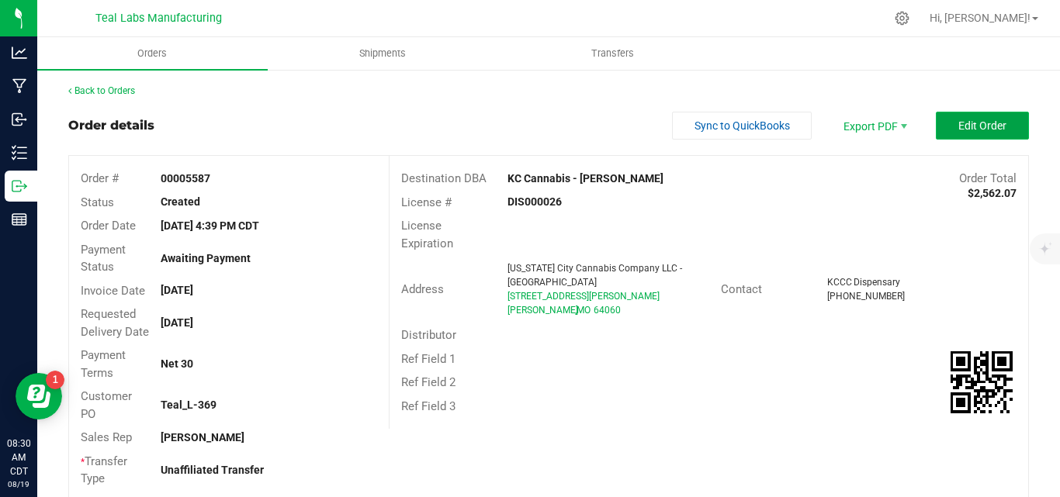
click at [938, 124] on button "Edit Order" at bounding box center [982, 126] width 93 height 28
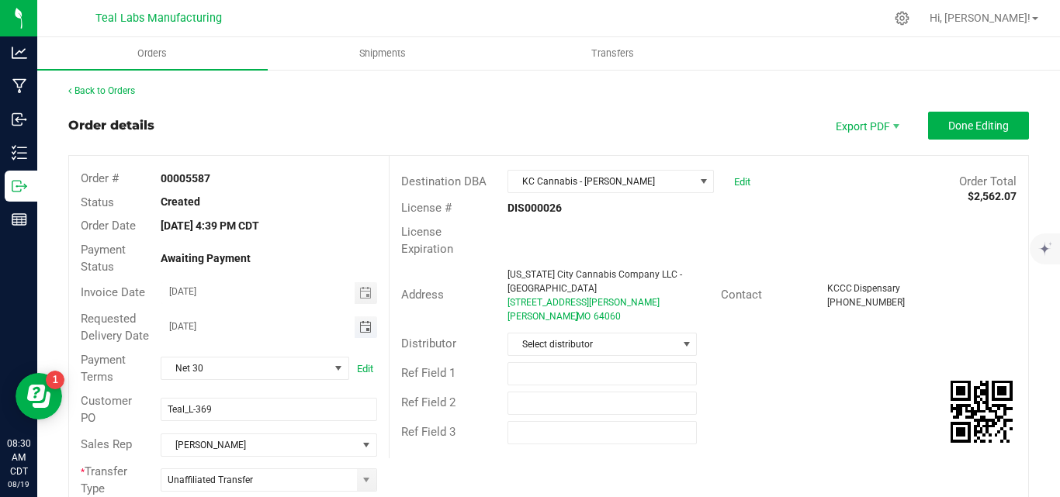
click at [359, 334] on span "Toggle calendar" at bounding box center [365, 327] width 12 height 12
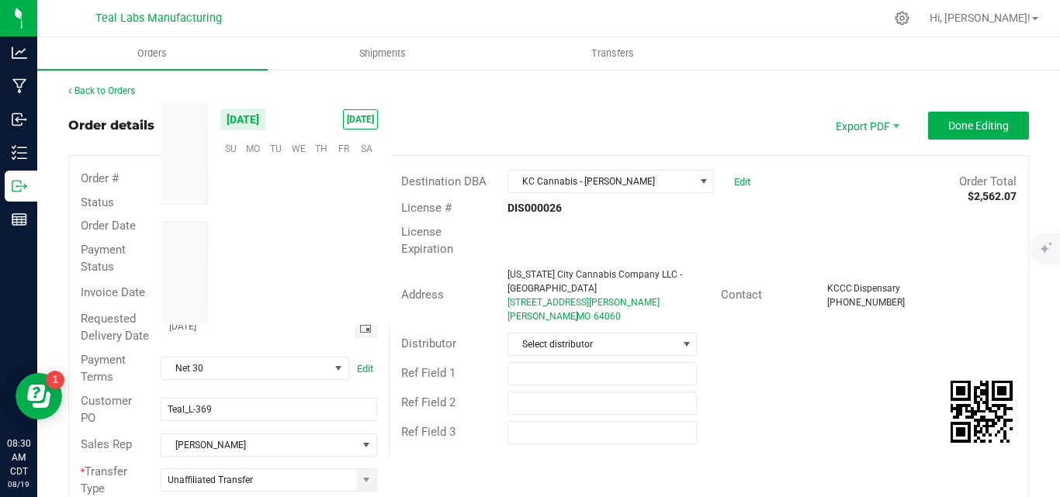
scroll to position [251449, 0]
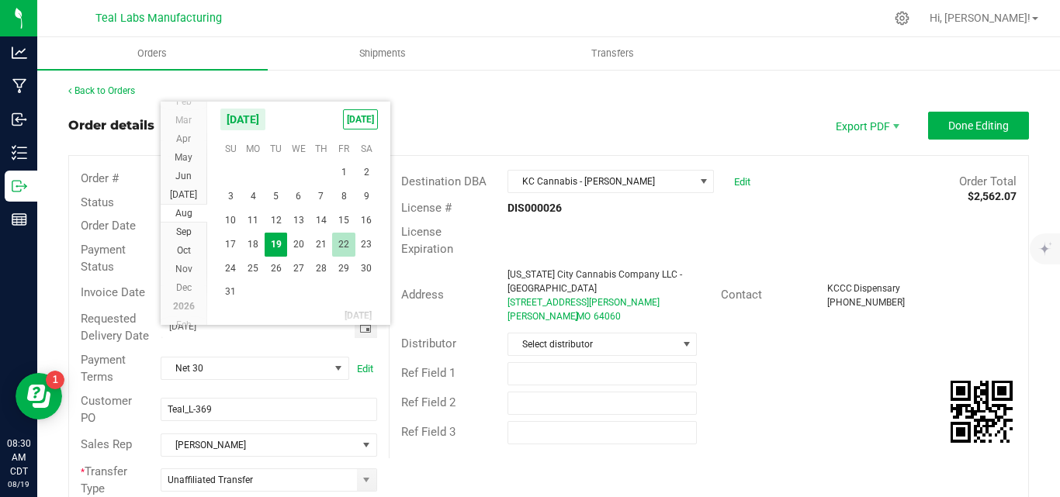
click at [348, 244] on span "22" at bounding box center [343, 245] width 22 height 24
type input "[DATE]"
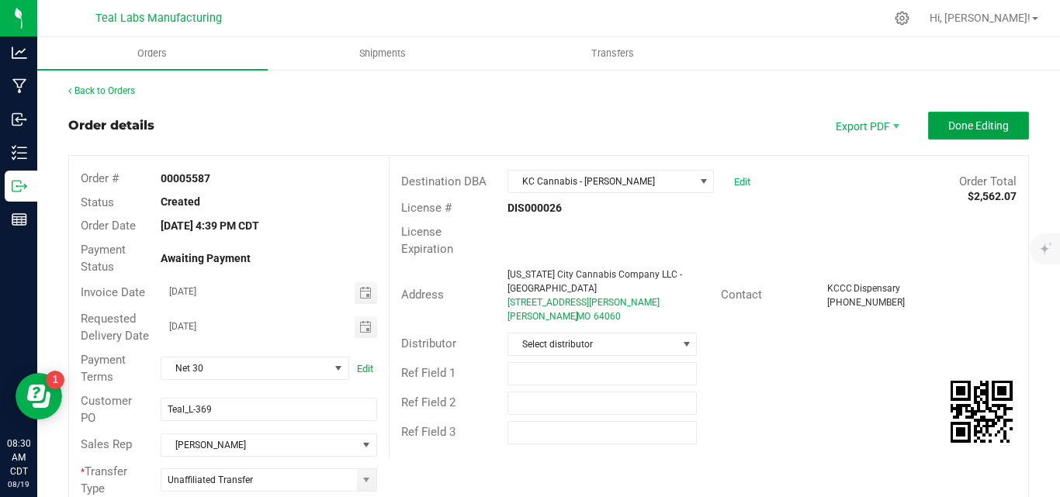
click at [948, 123] on span "Done Editing" at bounding box center [978, 125] width 61 height 12
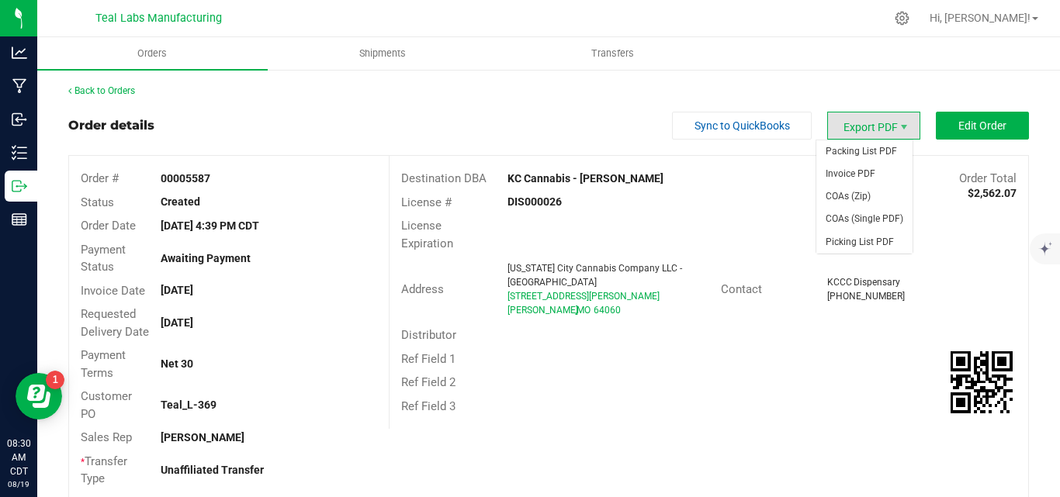
click at [855, 120] on span "Export PDF" at bounding box center [873, 126] width 93 height 28
click at [857, 168] on span "Invoice PDF" at bounding box center [864, 174] width 96 height 22
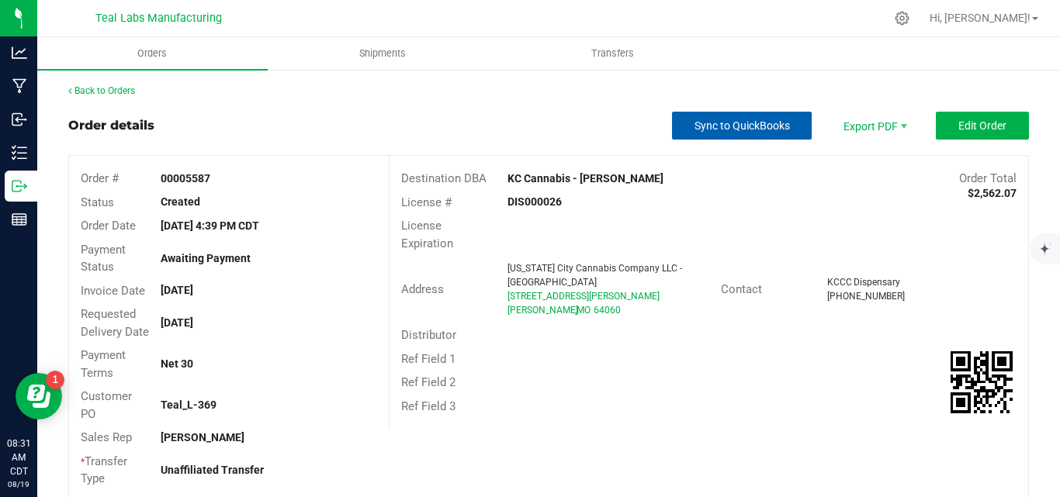
click at [758, 119] on span "Sync to QuickBooks" at bounding box center [741, 125] width 95 height 12
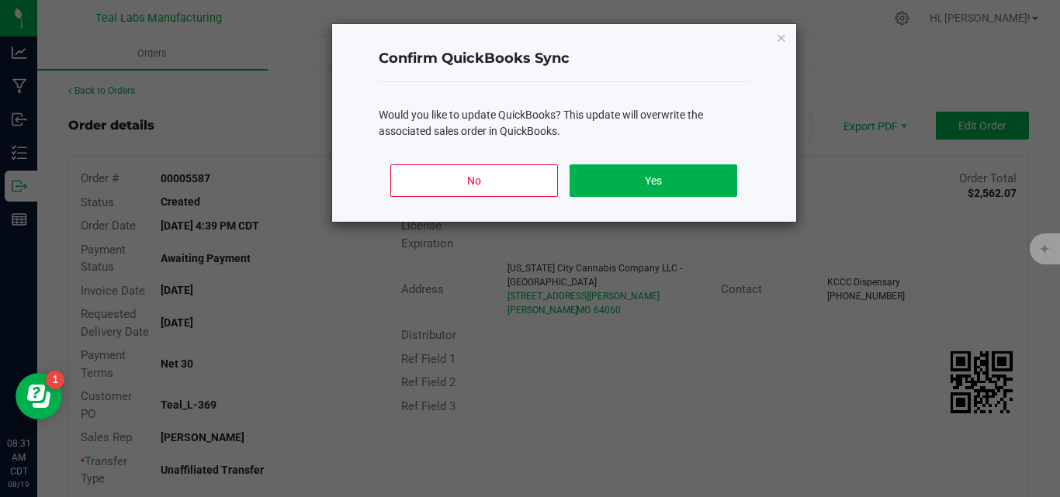
click at [689, 130] on div "Would you like to update QuickBooks? This update will overwrite the associated …" at bounding box center [564, 123] width 371 height 33
click at [576, 193] on button "Yes" at bounding box center [652, 180] width 167 height 33
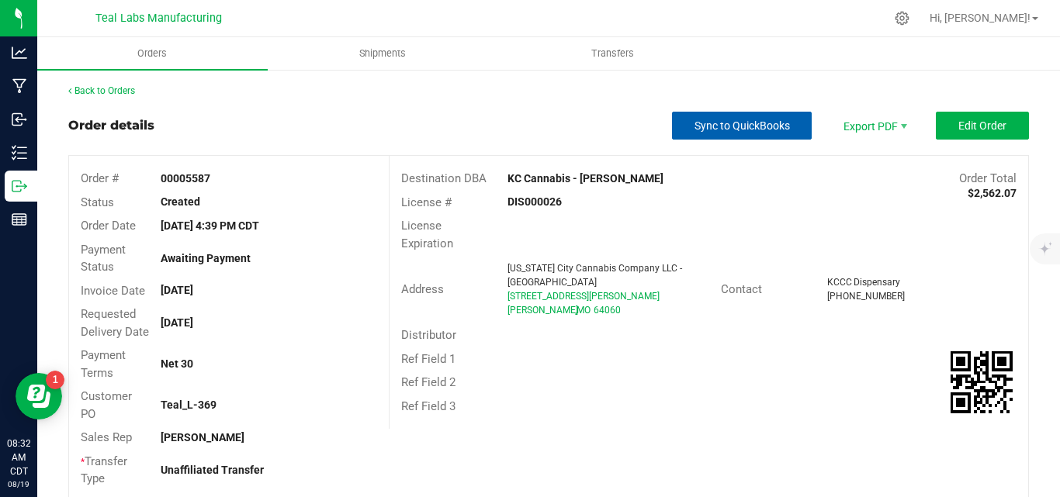
click at [749, 132] on span "Sync to QuickBooks" at bounding box center [741, 125] width 95 height 12
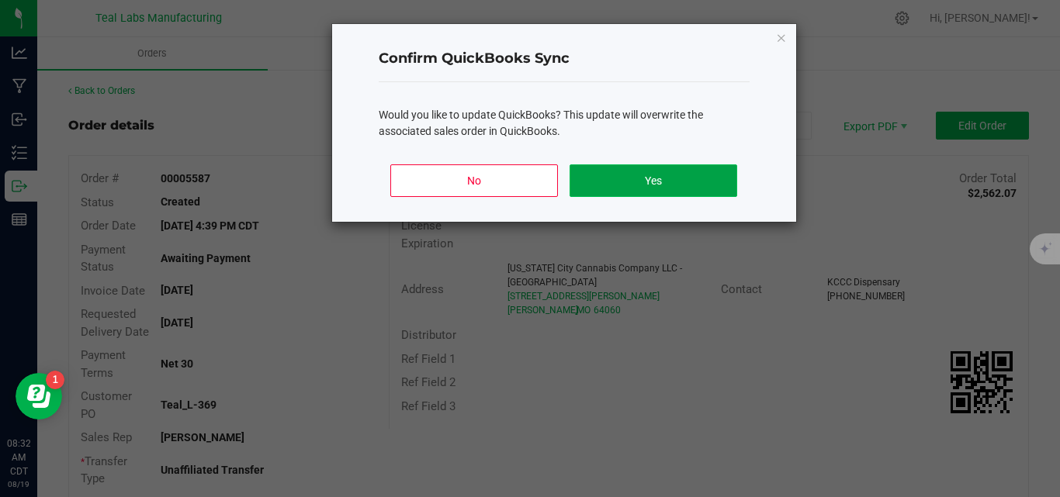
click at [729, 174] on button "Yes" at bounding box center [652, 180] width 167 height 33
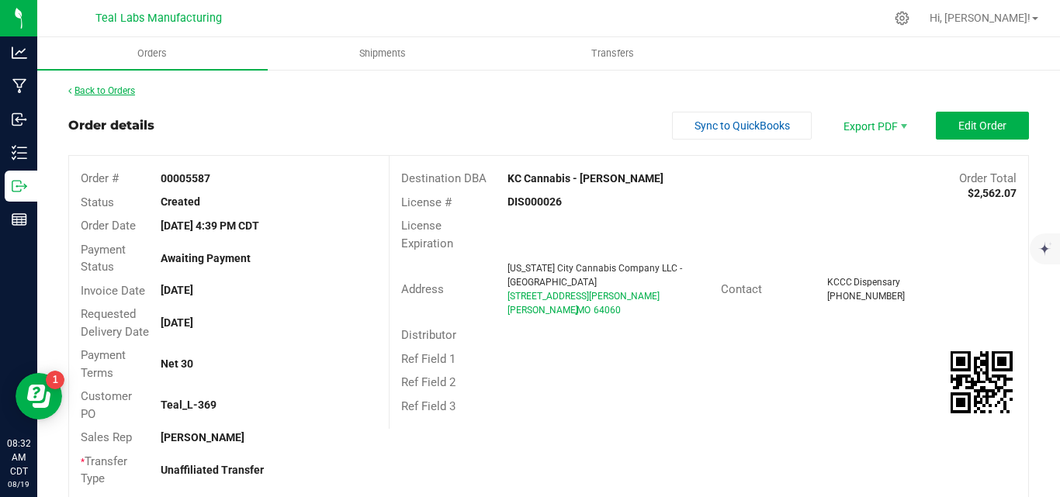
click at [127, 90] on link "Back to Orders" at bounding box center [101, 90] width 67 height 11
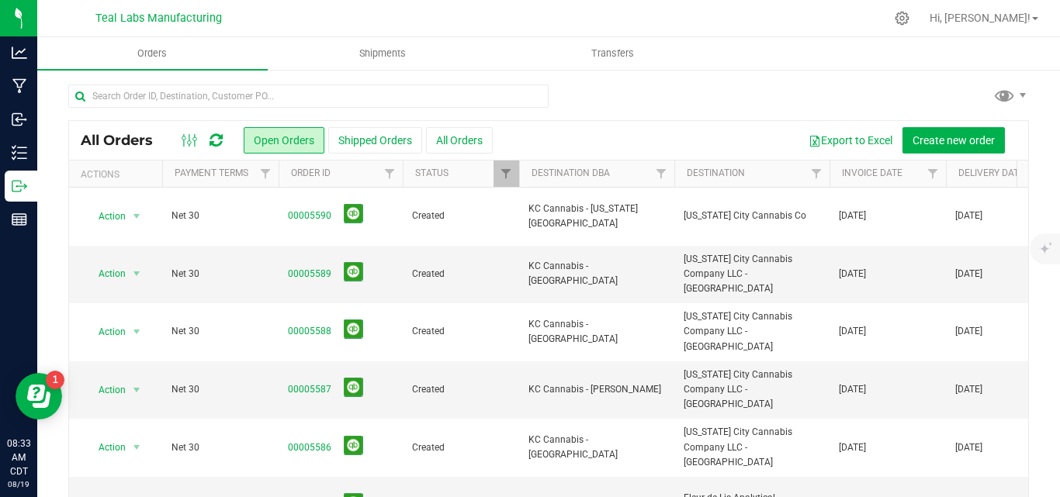
drag, startPoint x: 621, startPoint y: 99, endPoint x: 607, endPoint y: 90, distance: 16.8
click at [621, 99] on div at bounding box center [548, 103] width 960 height 36
